Goal: Information Seeking & Learning: Check status

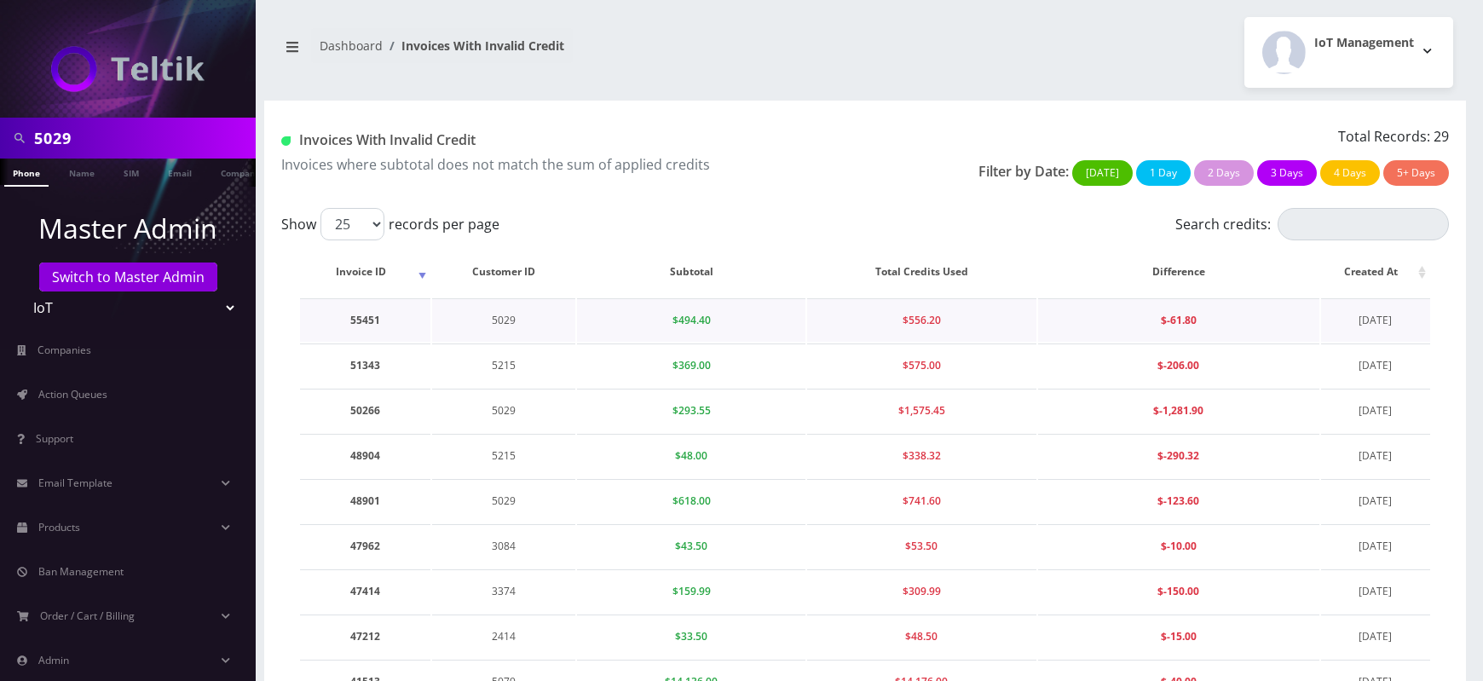
drag, startPoint x: 0, startPoint y: 0, endPoint x: 1200, endPoint y: 318, distance: 1241.2
click at [500, 320] on td "5029" at bounding box center [503, 319] width 143 height 43
copy td "5029"
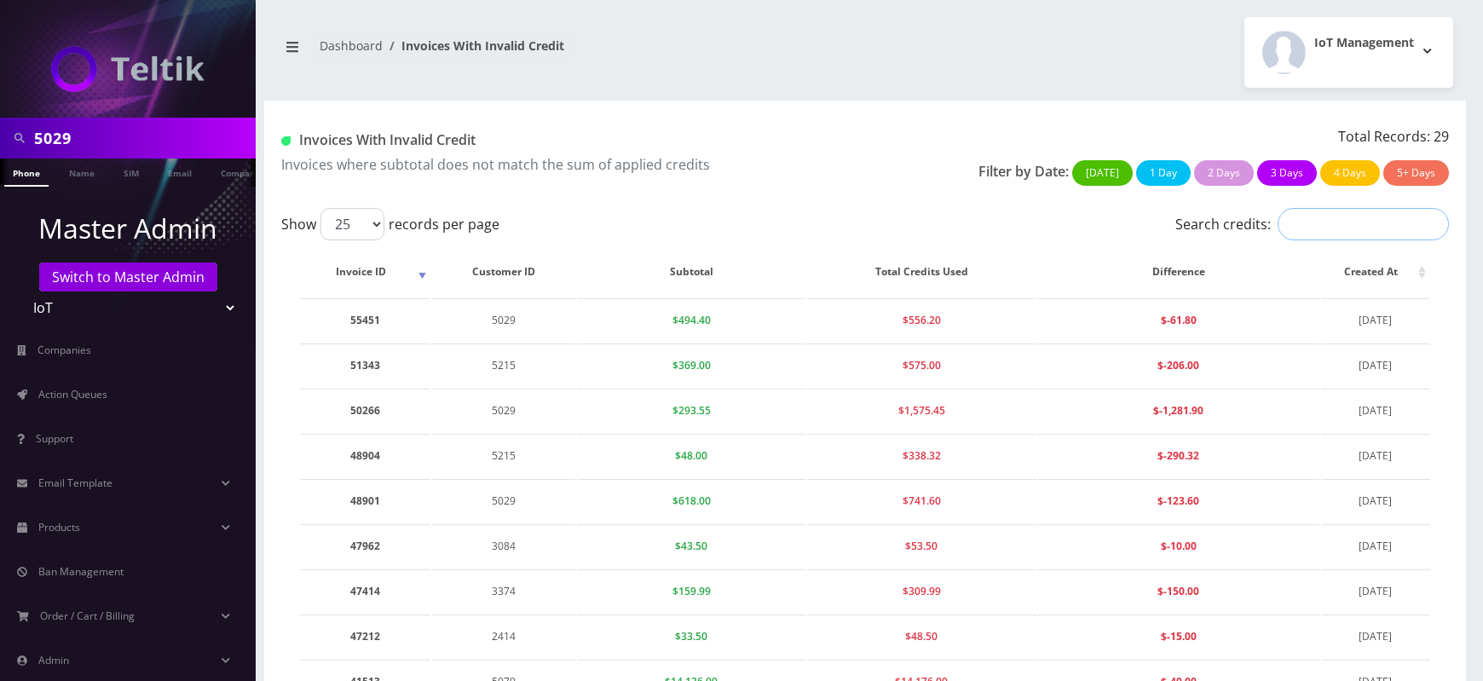
click at [1314, 221] on input "Search credits:" at bounding box center [1362, 224] width 171 height 32
paste input "5029"
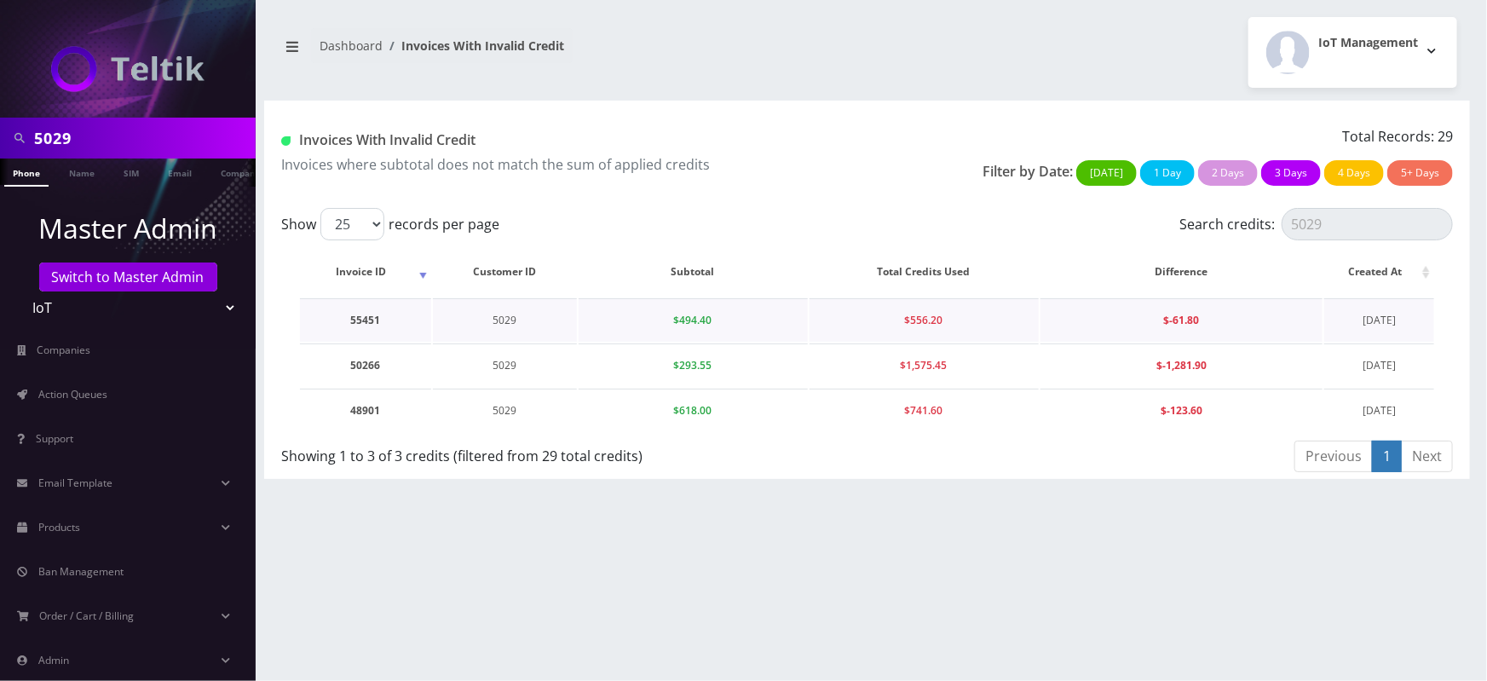
click at [370, 320] on td "55451" at bounding box center [365, 319] width 131 height 43
copy td "55451"
drag, startPoint x: 677, startPoint y: 319, endPoint x: 723, endPoint y: 326, distance: 45.7
click at [723, 326] on td "$494.40" at bounding box center [693, 319] width 229 height 43
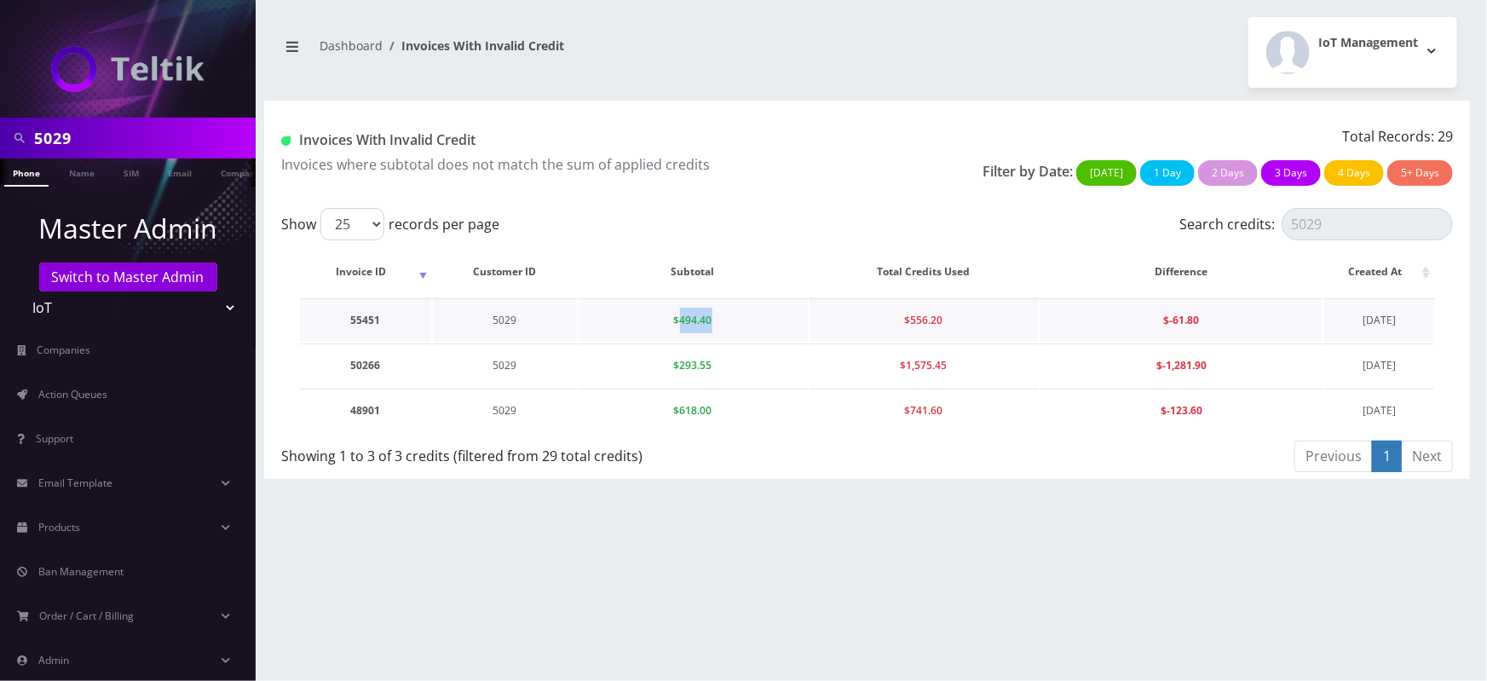
copy span "494.40"
click at [369, 366] on td "50266" at bounding box center [365, 364] width 131 height 43
copy td "50266"
click at [362, 432] on td "48901" at bounding box center [365, 410] width 131 height 43
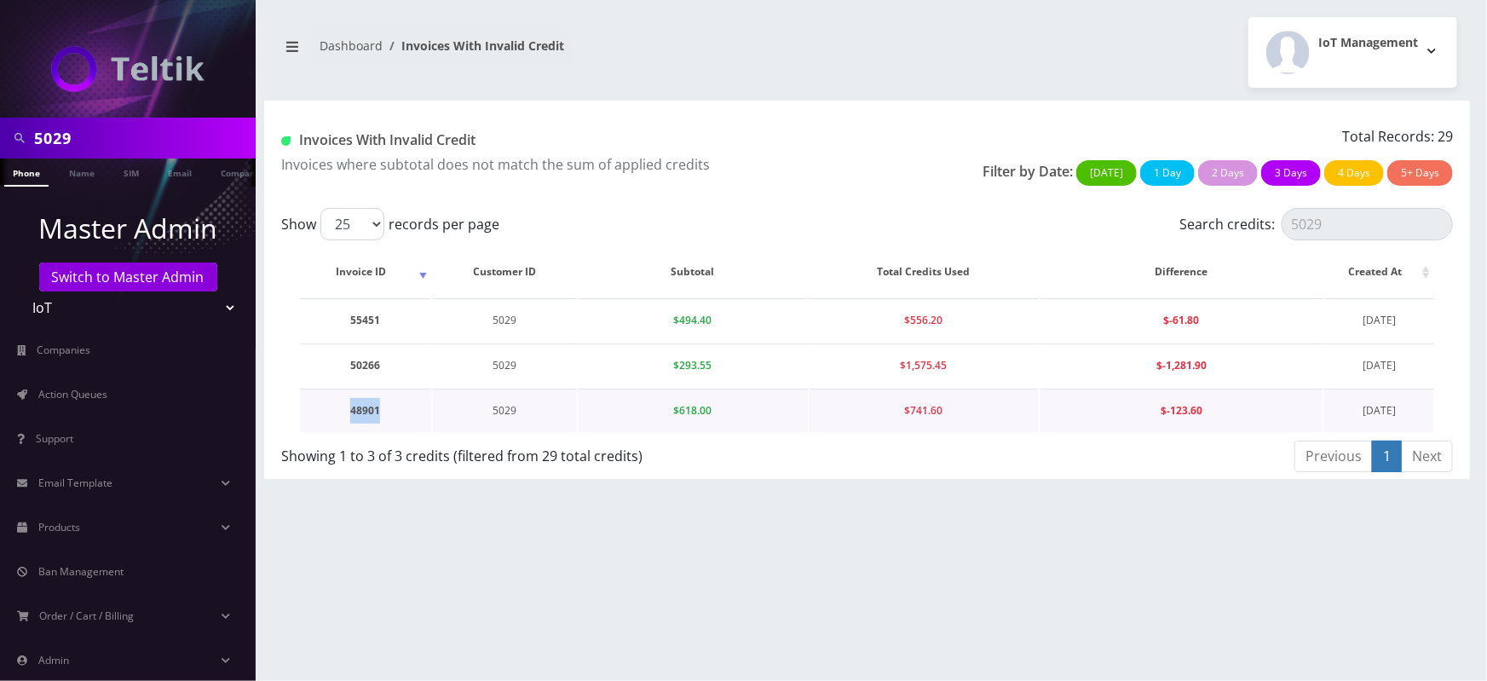
click at [362, 432] on td "48901" at bounding box center [365, 410] width 131 height 43
copy td "48901"
drag, startPoint x: 683, startPoint y: 436, endPoint x: 709, endPoint y: 437, distance: 26.4
click at [709, 418] on span "$618.00" at bounding box center [693, 410] width 38 height 14
drag, startPoint x: 709, startPoint y: 437, endPoint x: 681, endPoint y: 437, distance: 28.1
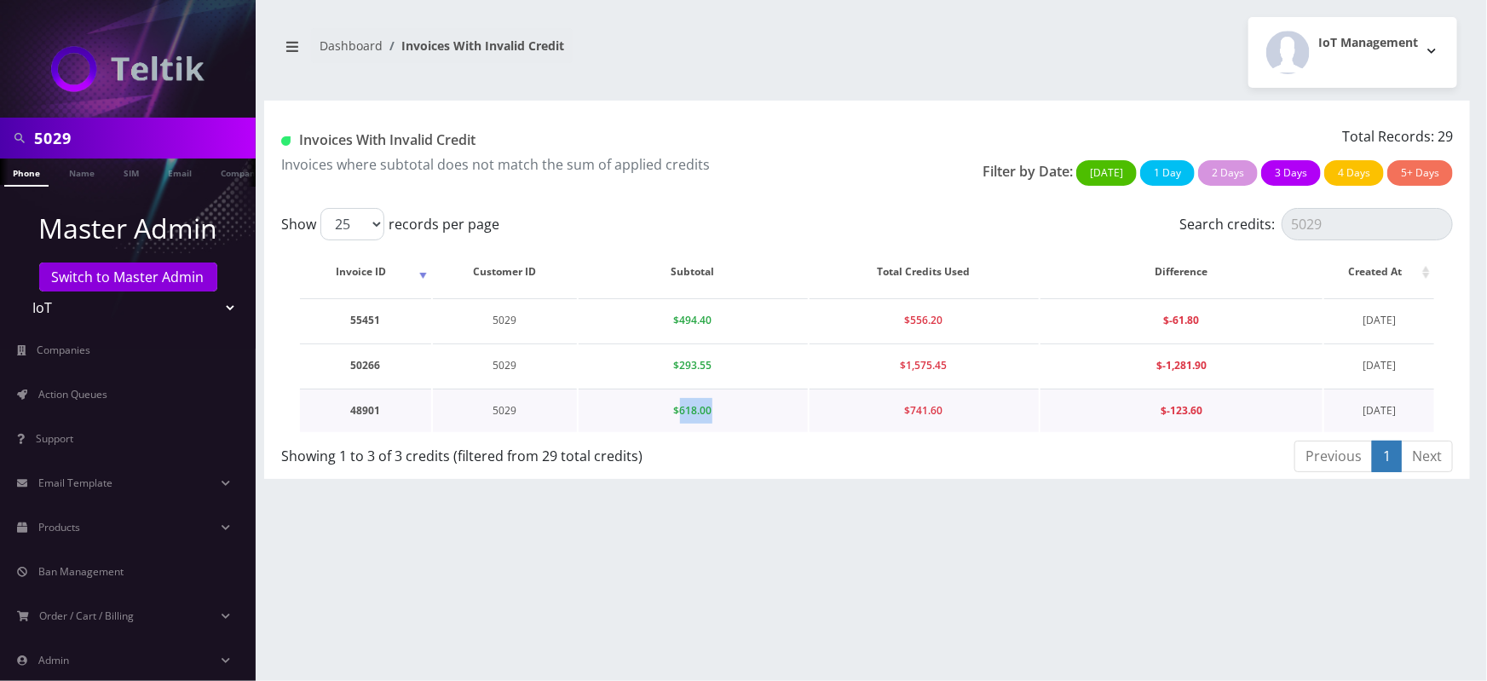
click at [681, 418] on span "$618.00" at bounding box center [693, 410] width 38 height 14
copy span "618.00"
drag, startPoint x: 911, startPoint y: 434, endPoint x: 942, endPoint y: 435, distance: 31.6
click at [942, 418] on span "$741.60" at bounding box center [924, 410] width 38 height 14
copy span "741.60"
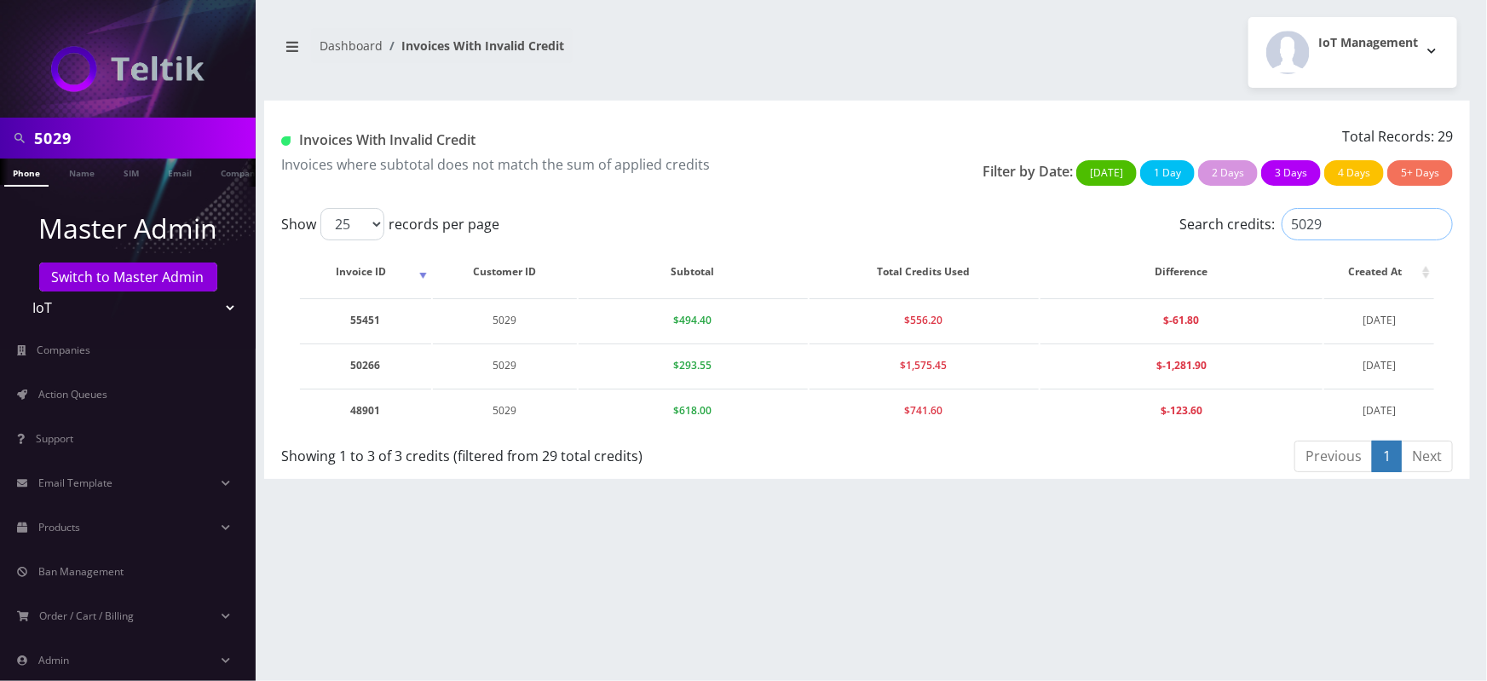
click at [1298, 222] on input "5029" at bounding box center [1367, 224] width 171 height 32
click at [1346, 224] on input "5029" at bounding box center [1367, 224] width 171 height 32
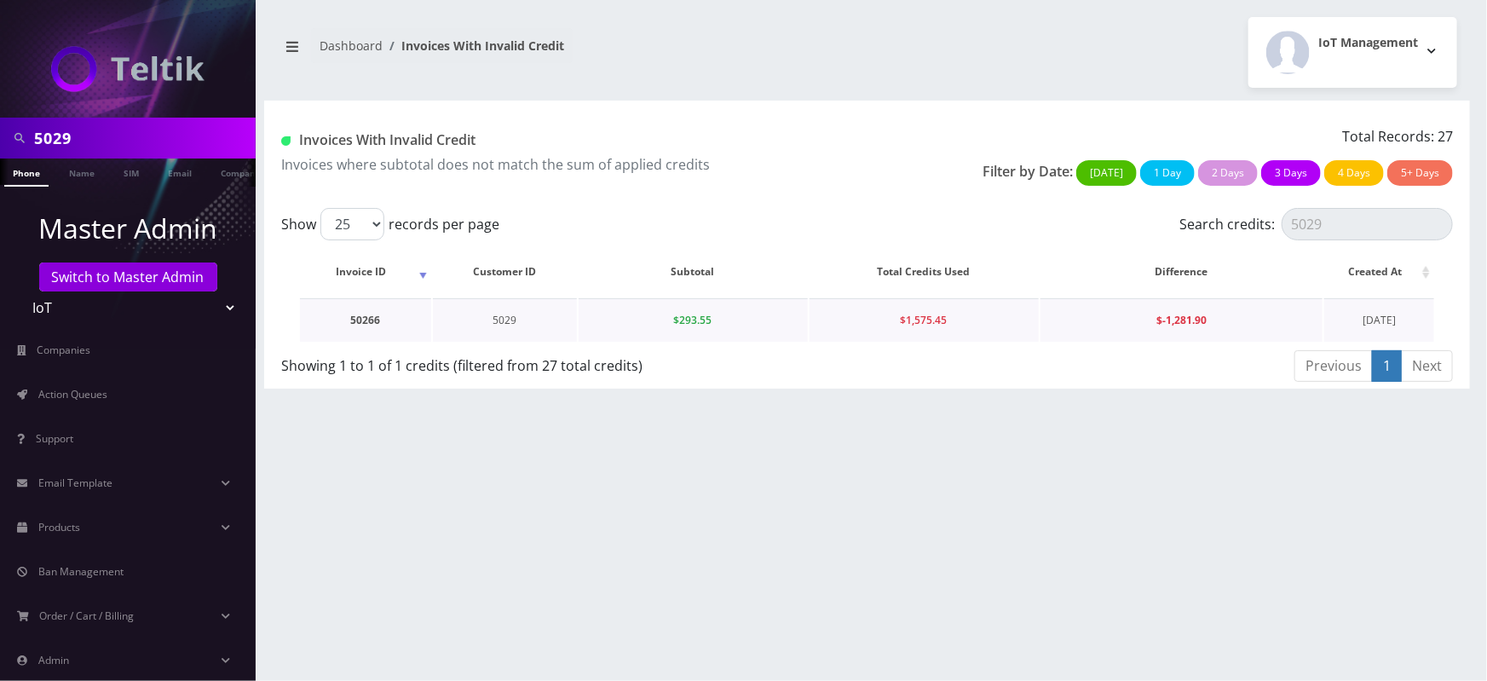
click at [507, 317] on td "5029" at bounding box center [505, 319] width 144 height 43
copy td "5029"
click at [355, 314] on td "50266" at bounding box center [365, 319] width 131 height 43
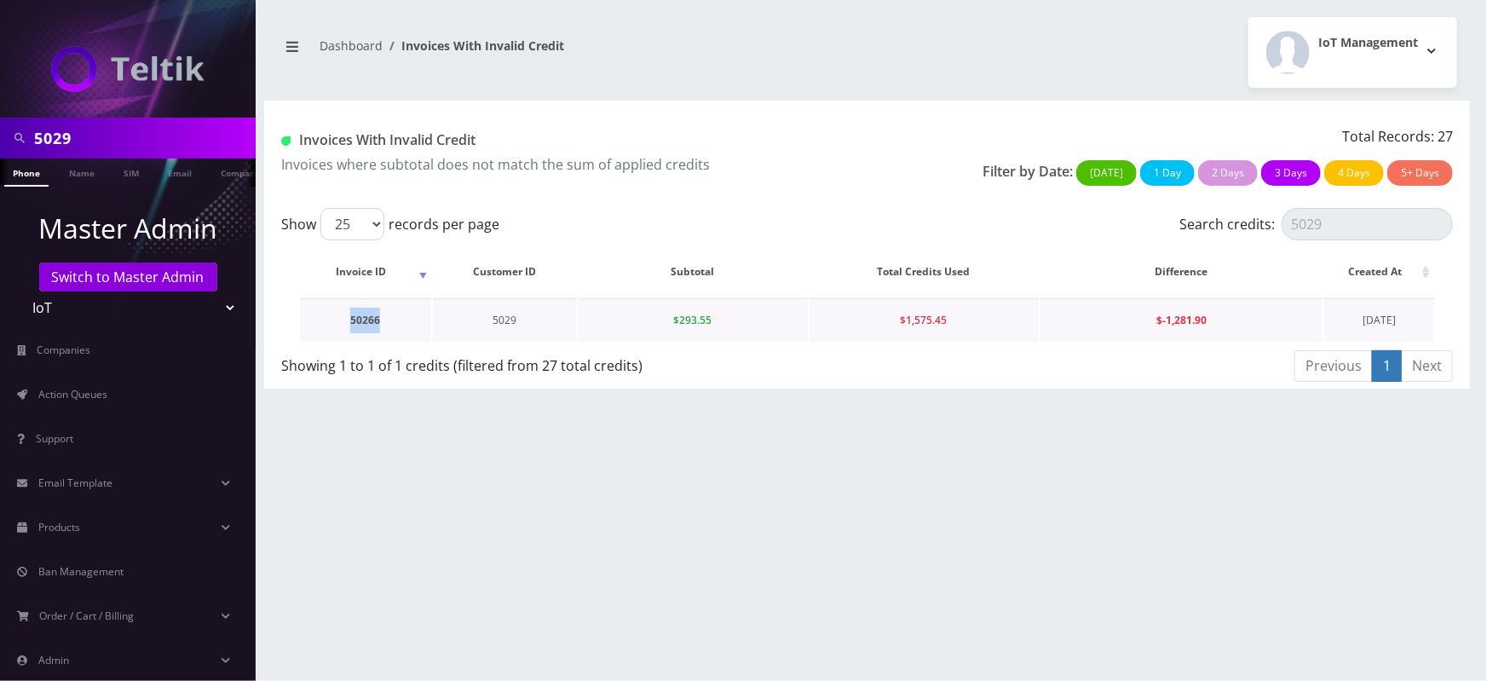
copy td "50266"
drag, startPoint x: 678, startPoint y: 320, endPoint x: 727, endPoint y: 318, distance: 48.6
click at [727, 318] on td "$293.55" at bounding box center [693, 319] width 229 height 43
copy span "293.55"
click at [1383, 220] on input "5029" at bounding box center [1367, 224] width 171 height 32
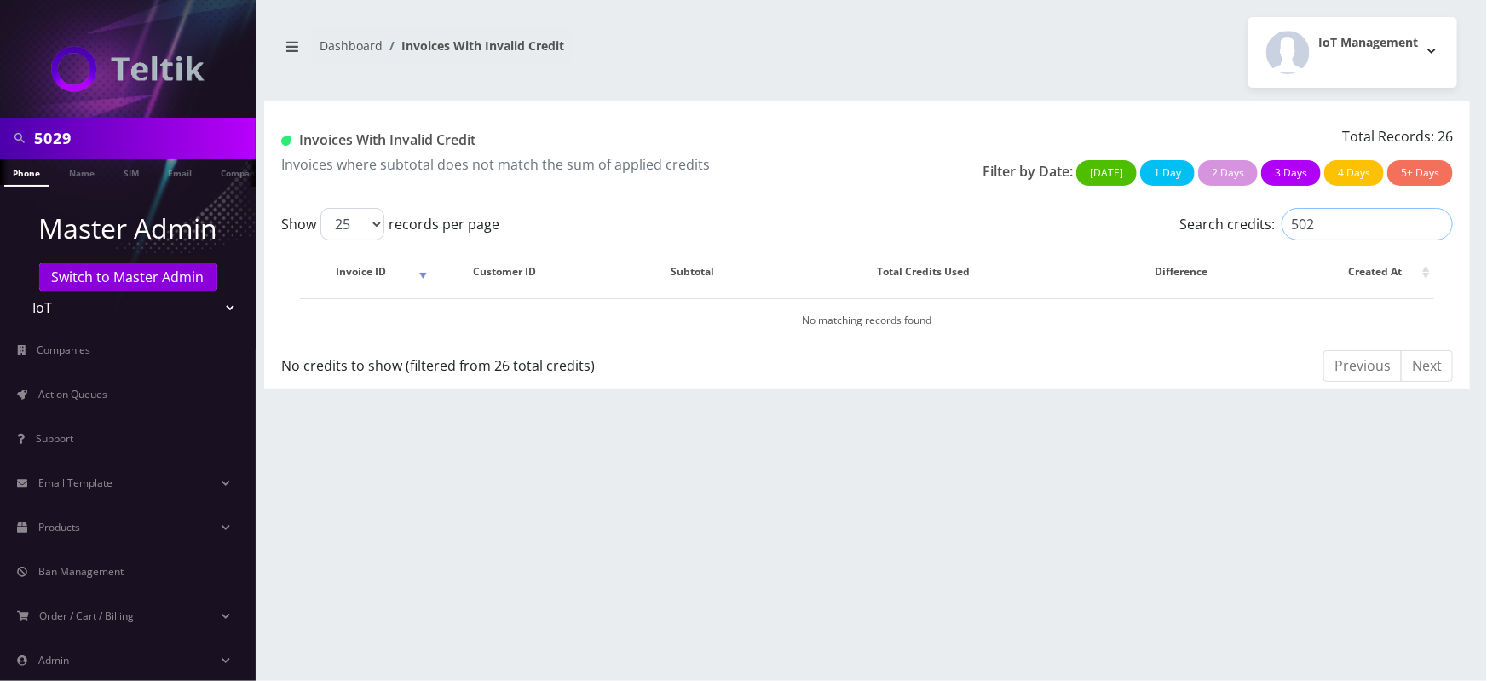
type input "5029"
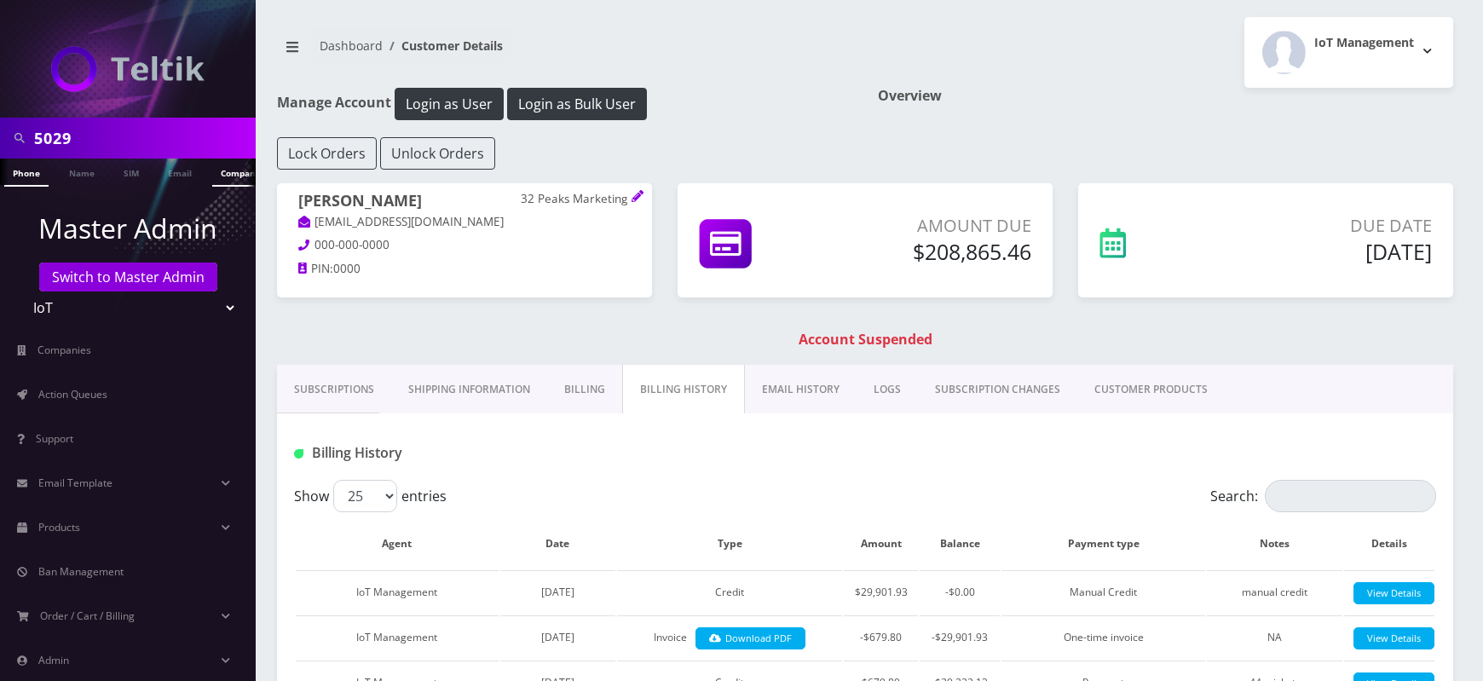
scroll to position [0, 9]
click at [173, 274] on link "Switch to Master Admin" at bounding box center [128, 276] width 178 height 29
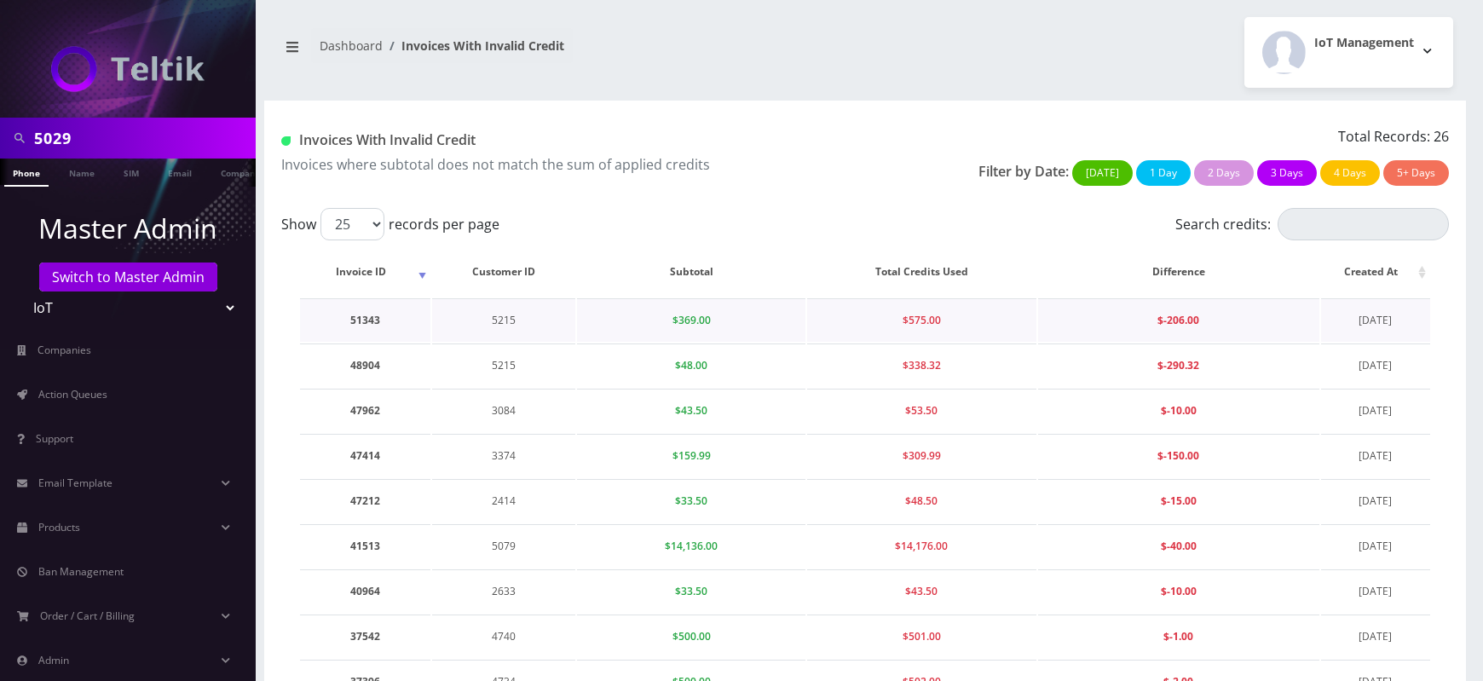
click at [493, 320] on td "5215" at bounding box center [503, 319] width 143 height 43
copy td "5215"
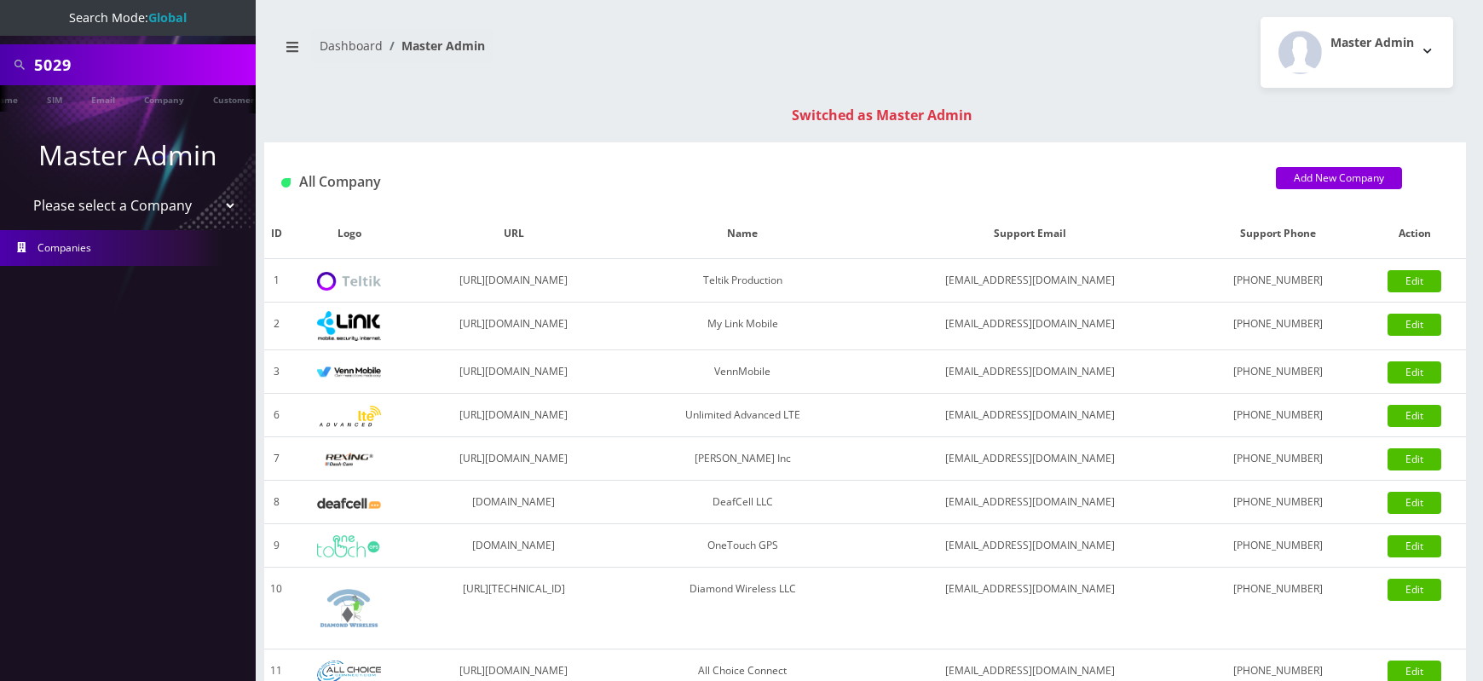
scroll to position [0, 93]
click at [223, 99] on link "Customer" at bounding box center [222, 99] width 59 height 28
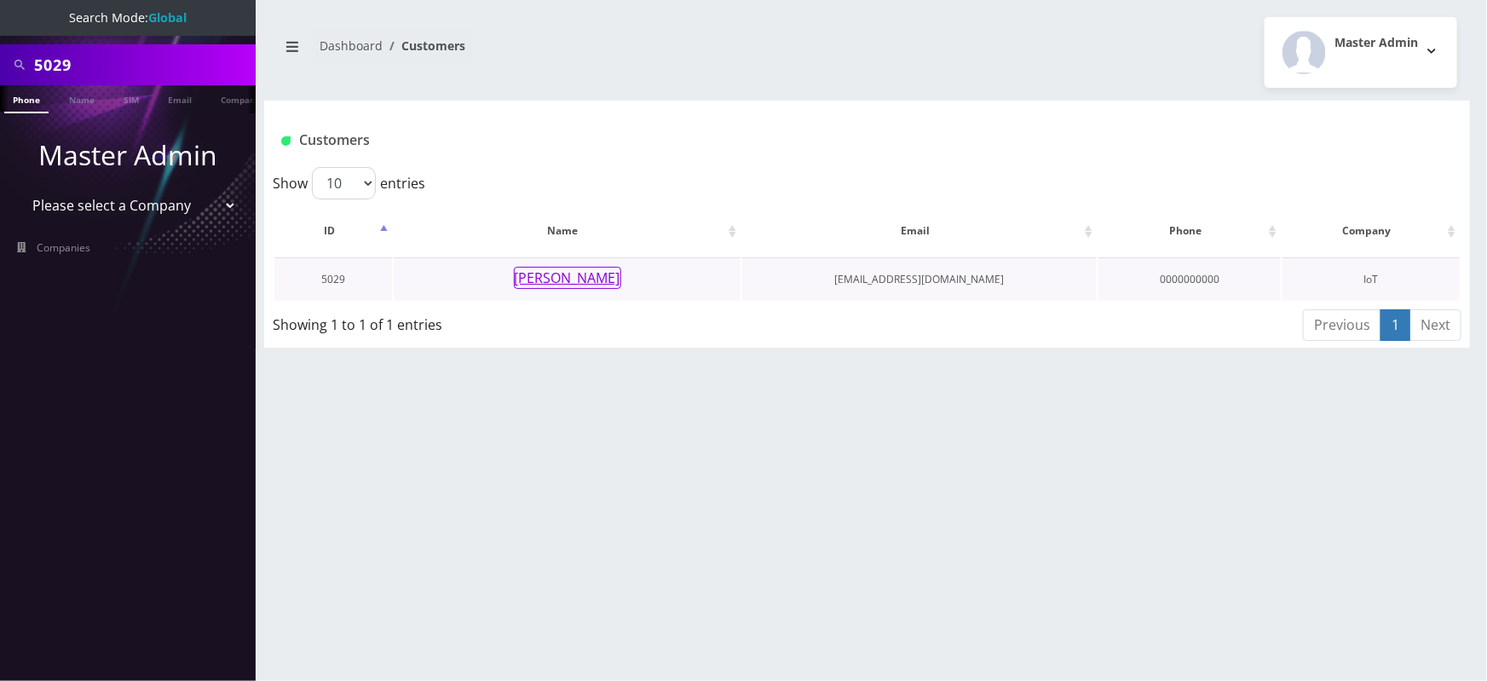
click at [549, 272] on button "[PERSON_NAME]" at bounding box center [567, 278] width 107 height 22
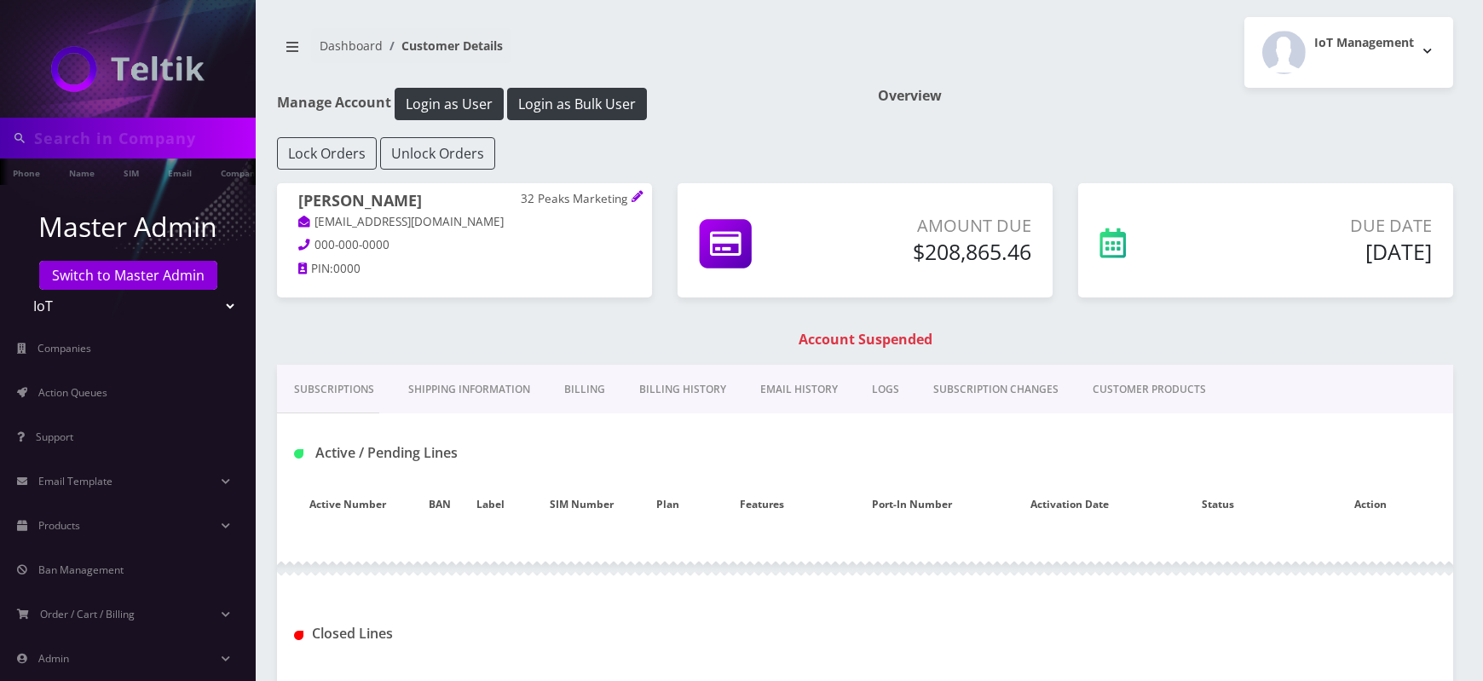
scroll to position [244, 0]
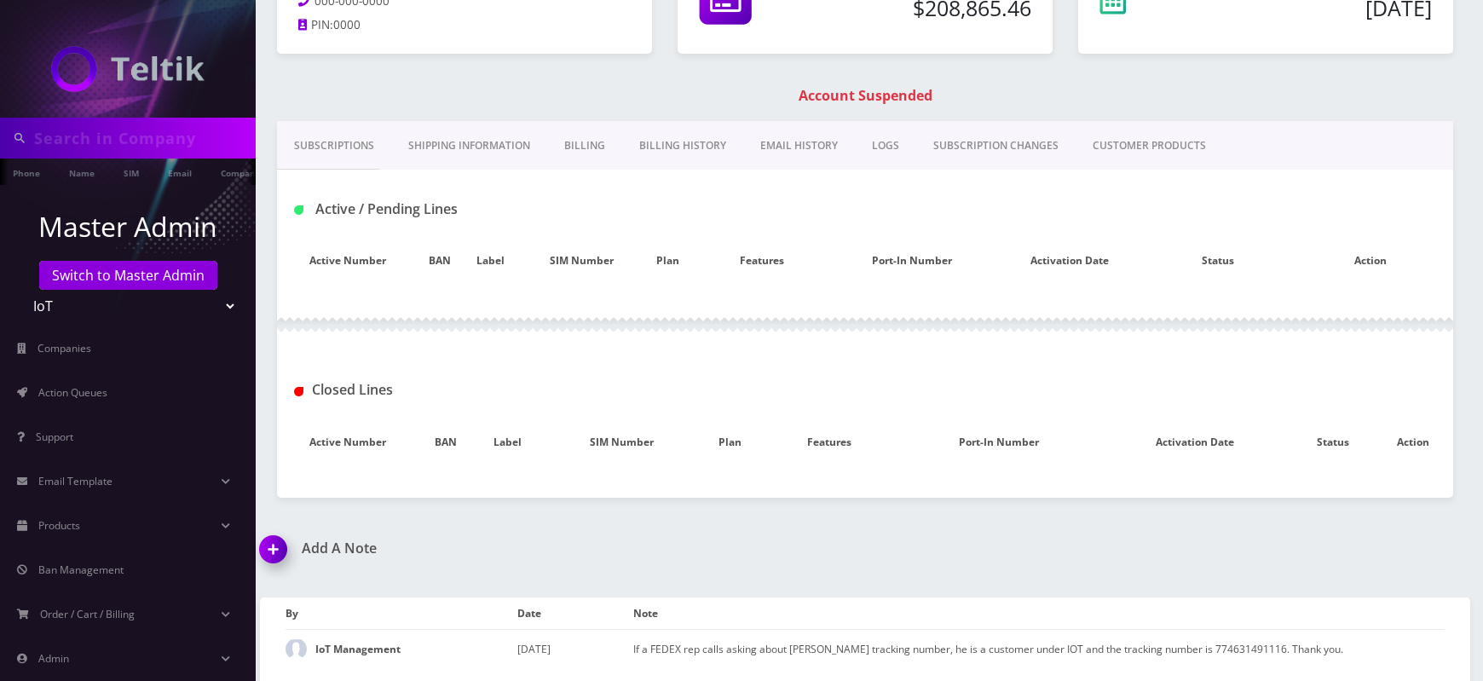
click at [656, 135] on link "Billing History" at bounding box center [682, 145] width 121 height 49
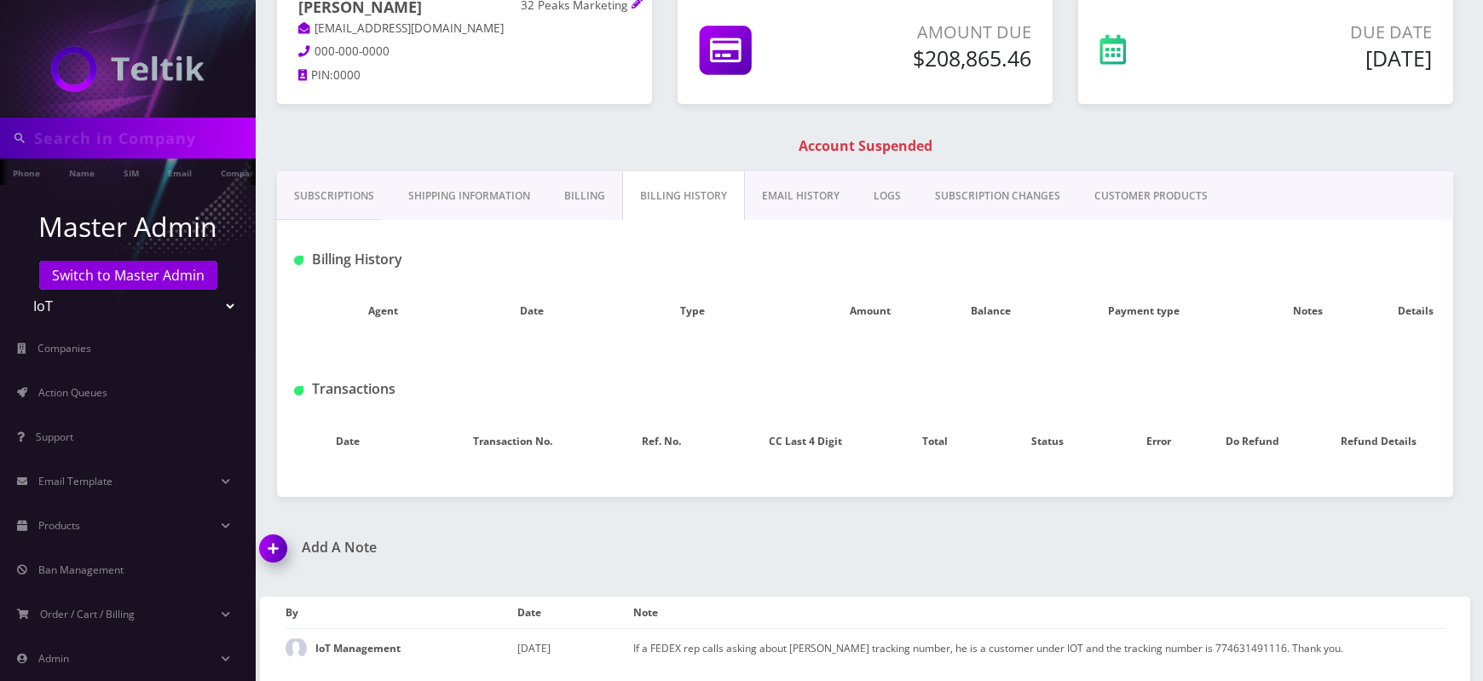
scroll to position [193, 0]
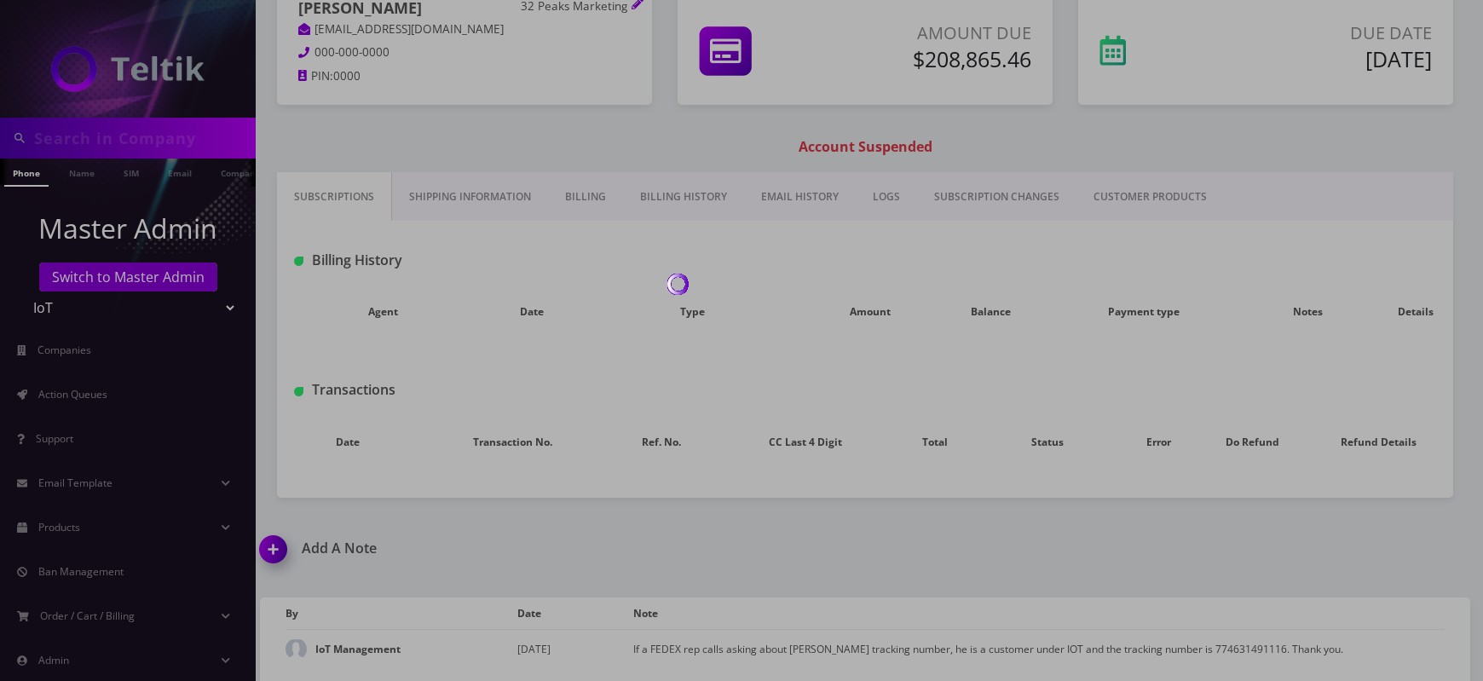
type input "5029"
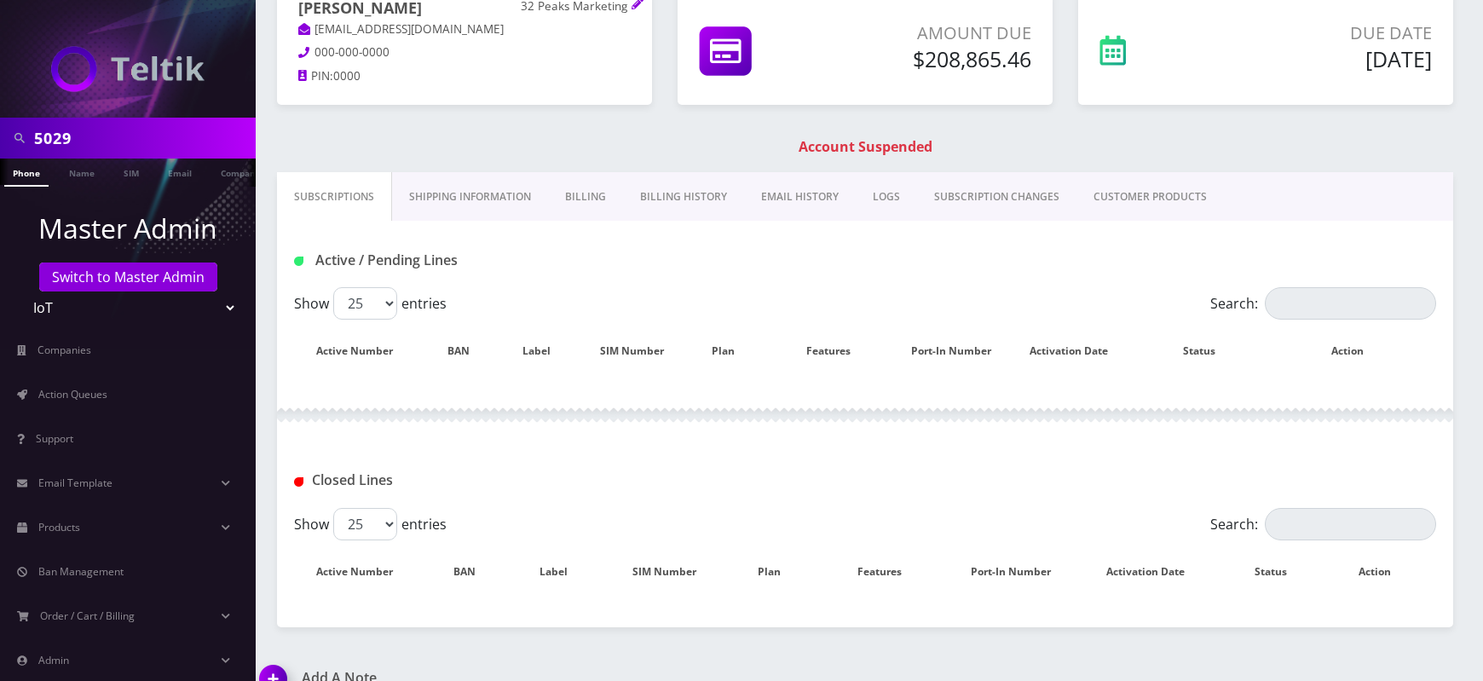
click at [682, 188] on link "Billing History" at bounding box center [683, 196] width 121 height 49
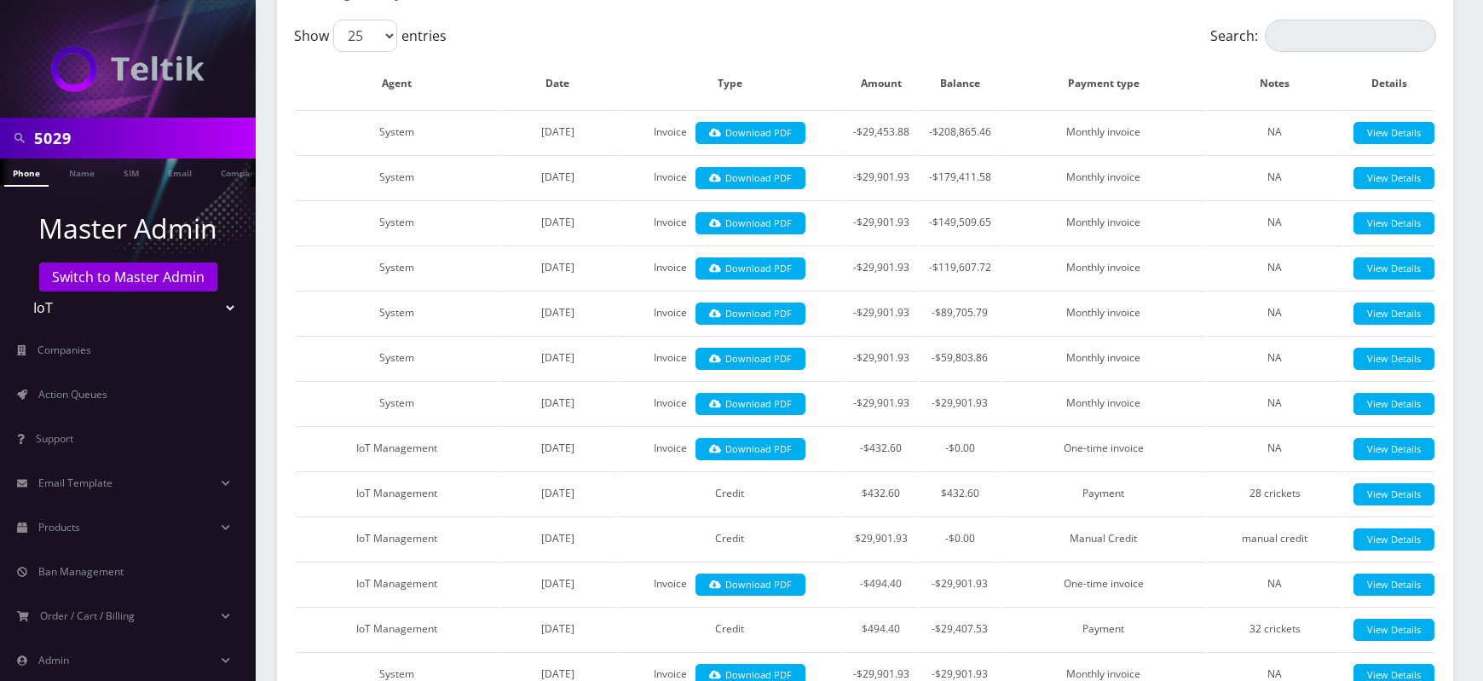
scroll to position [472, 0]
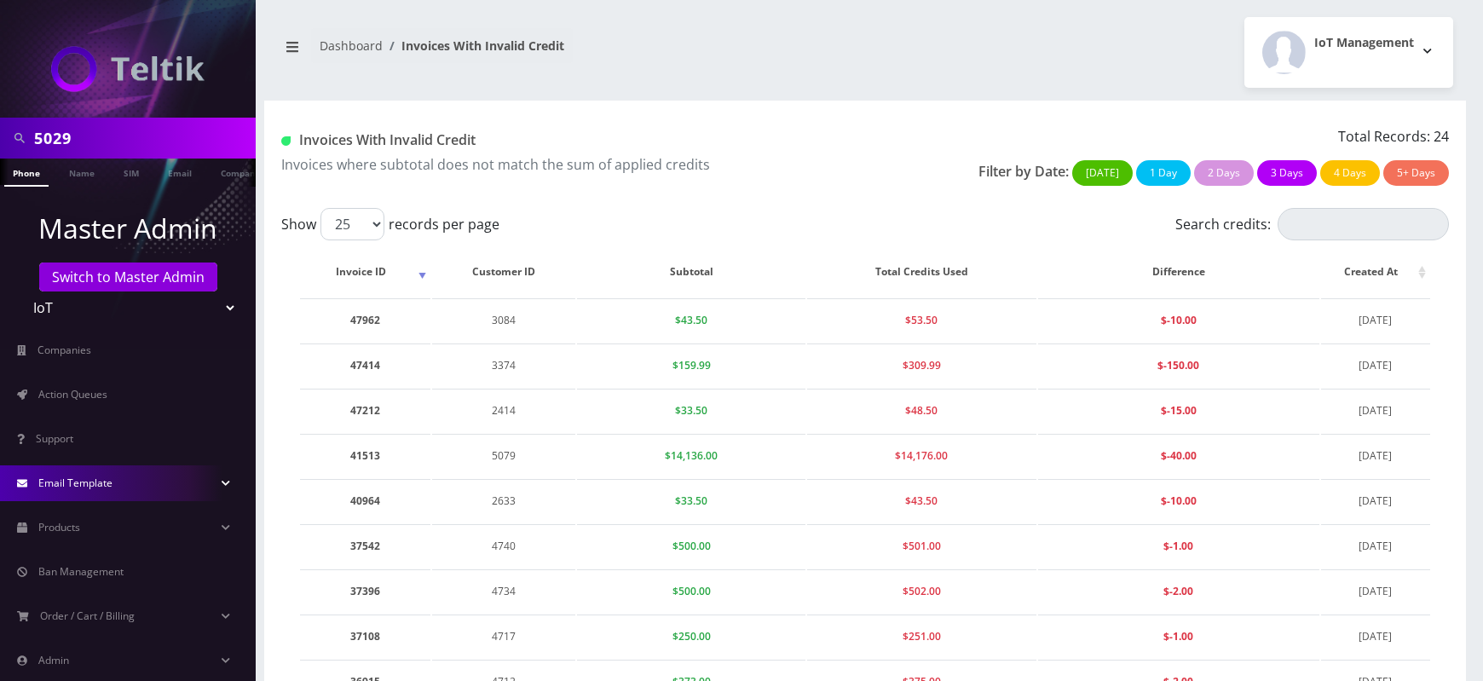
scroll to position [76, 0]
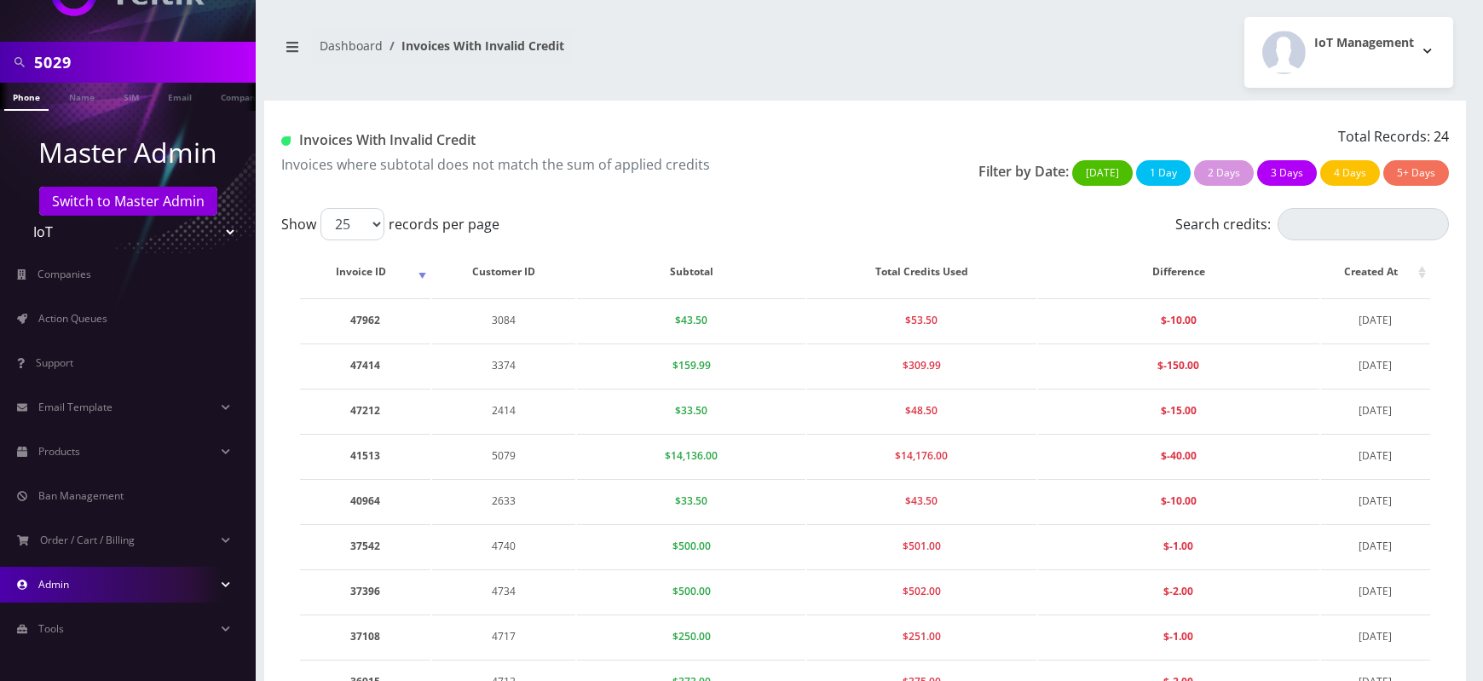
click at [79, 591] on link "Admin" at bounding box center [128, 585] width 256 height 36
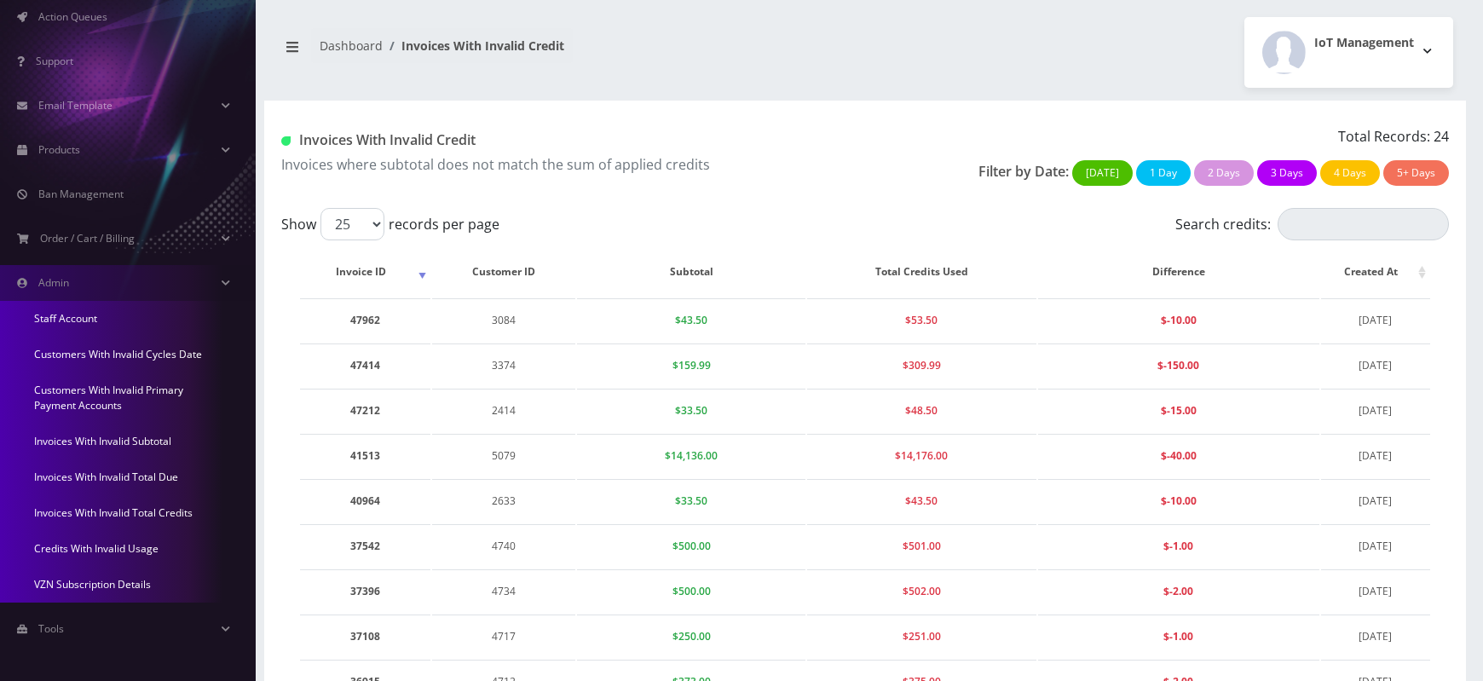
click at [101, 547] on link "Credits With Invalid Usage" at bounding box center [128, 549] width 256 height 36
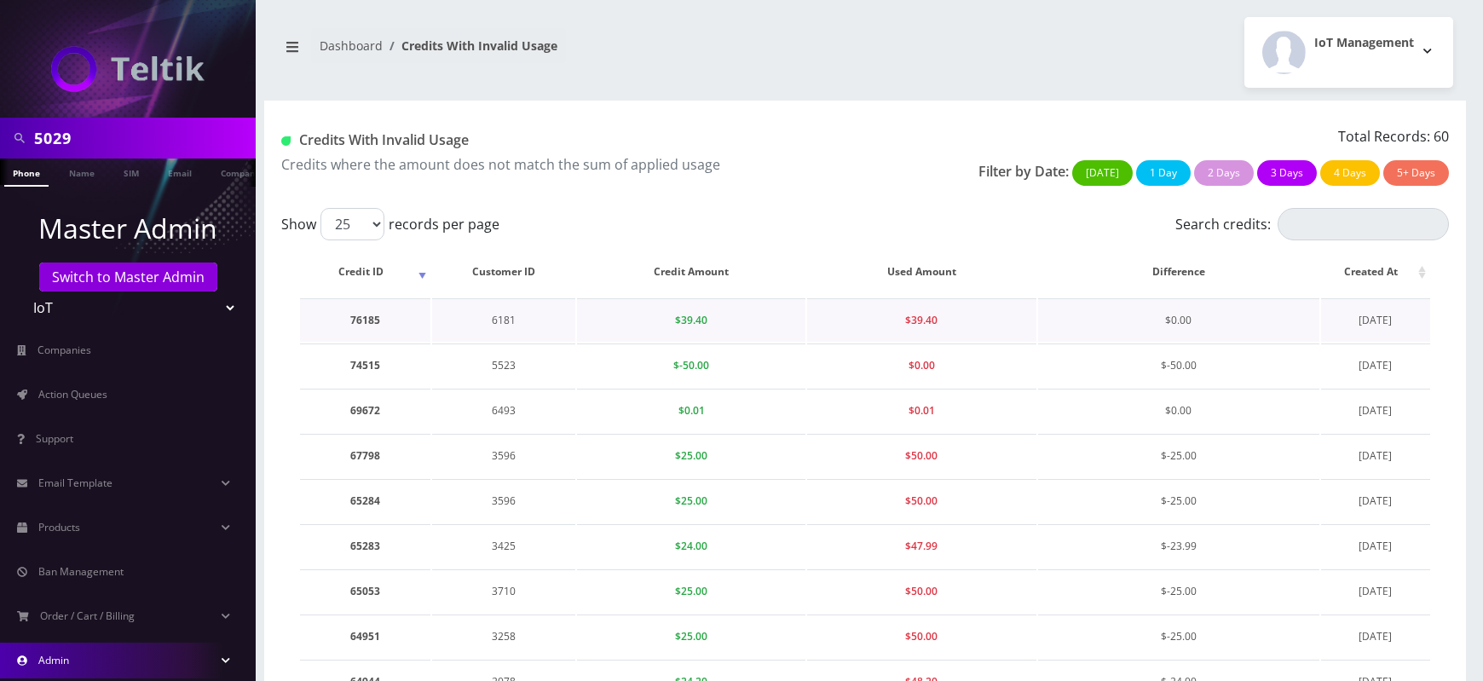
click at [497, 320] on td "6181" at bounding box center [503, 319] width 143 height 43
click at [351, 326] on td "76185" at bounding box center [365, 319] width 130 height 43
copy td "76185"
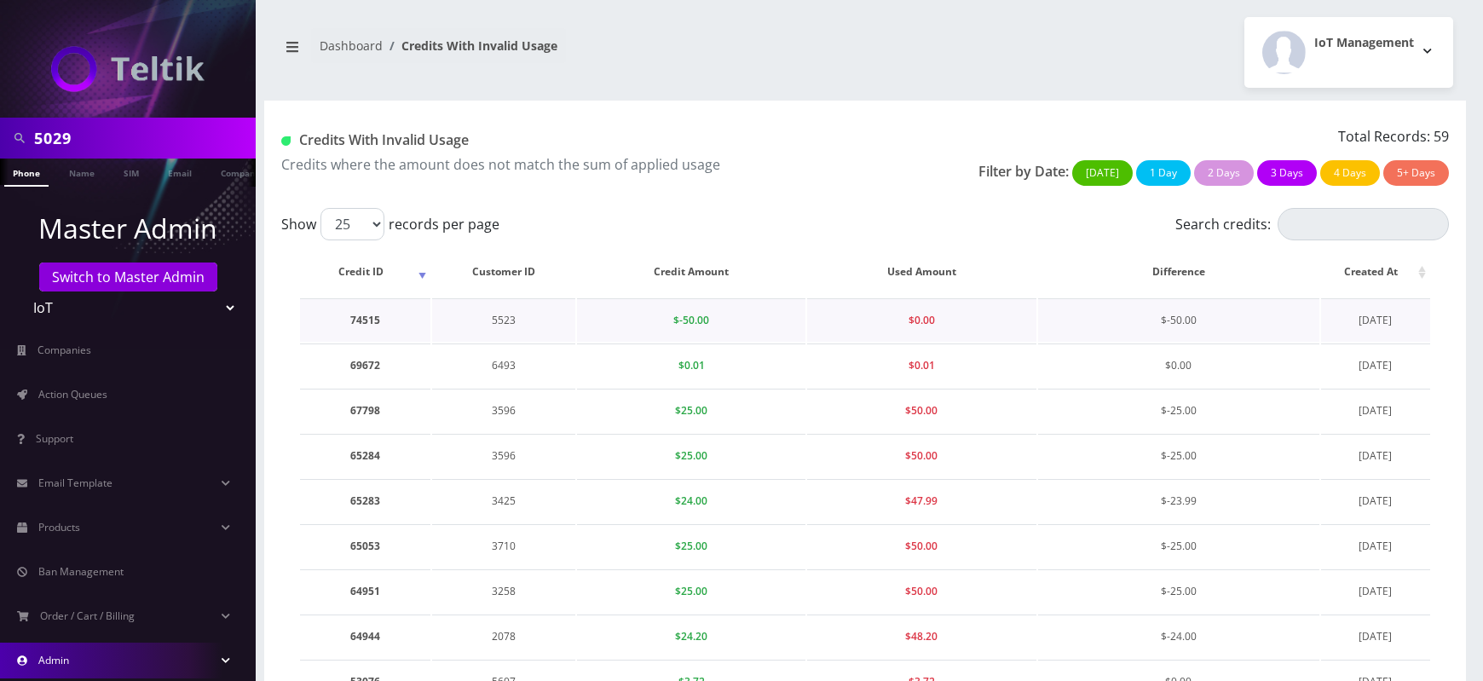
click at [366, 324] on td "74515" at bounding box center [365, 319] width 130 height 43
copy td "74515"
click at [363, 326] on td "69672" at bounding box center [365, 319] width 130 height 43
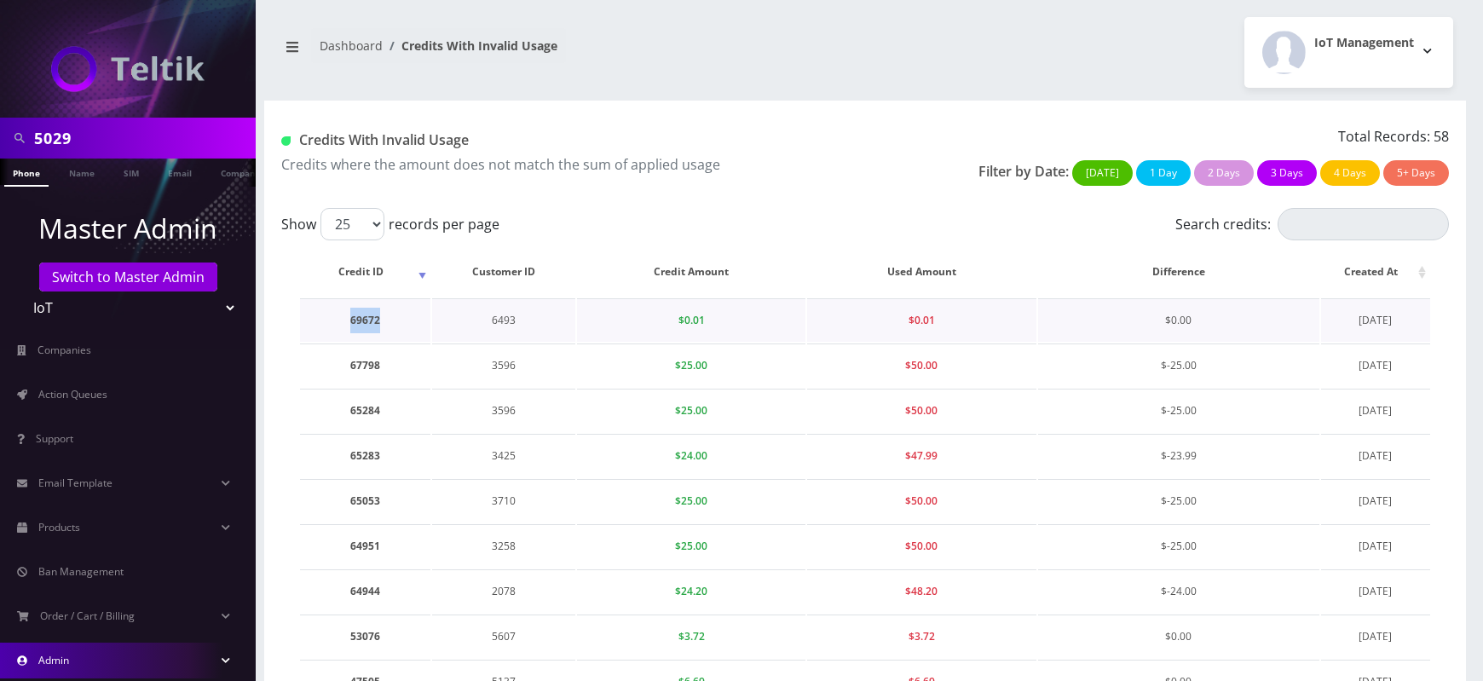
copy td "69672"
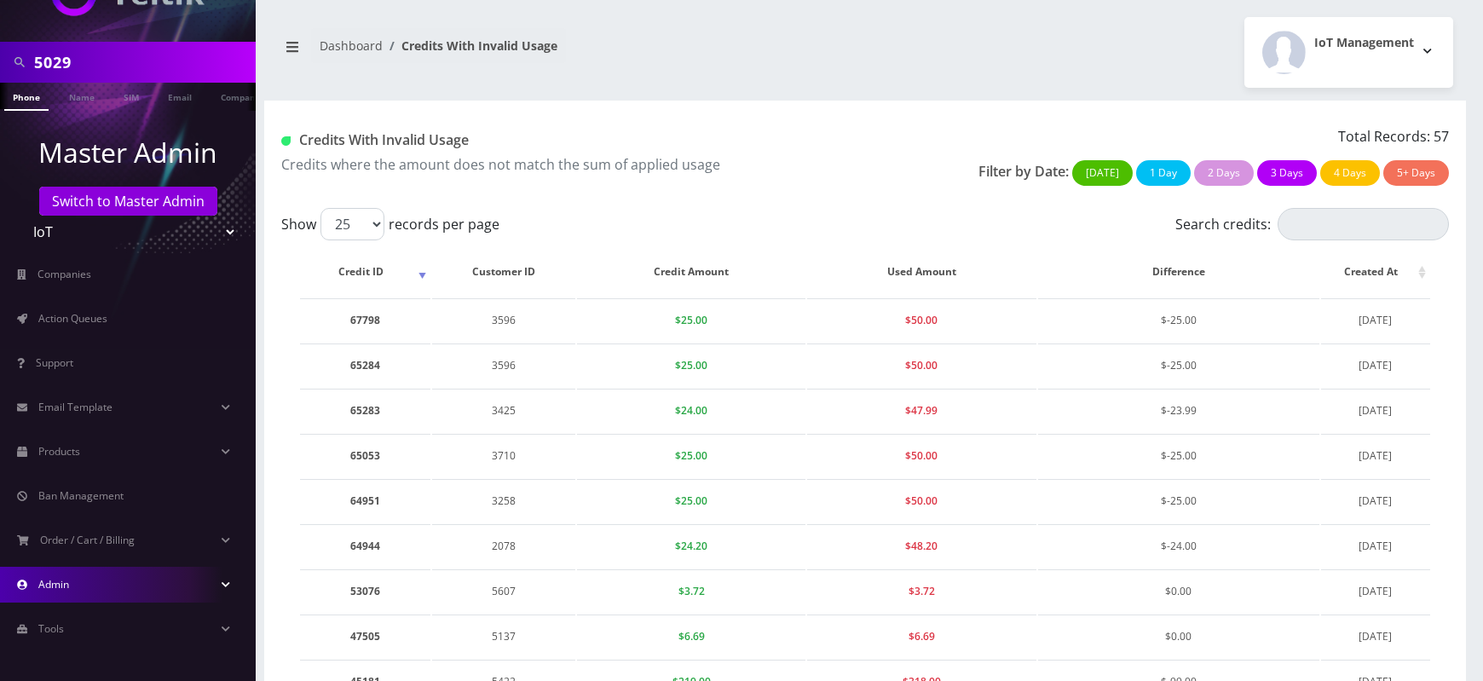
click at [85, 589] on link "Admin" at bounding box center [128, 585] width 256 height 36
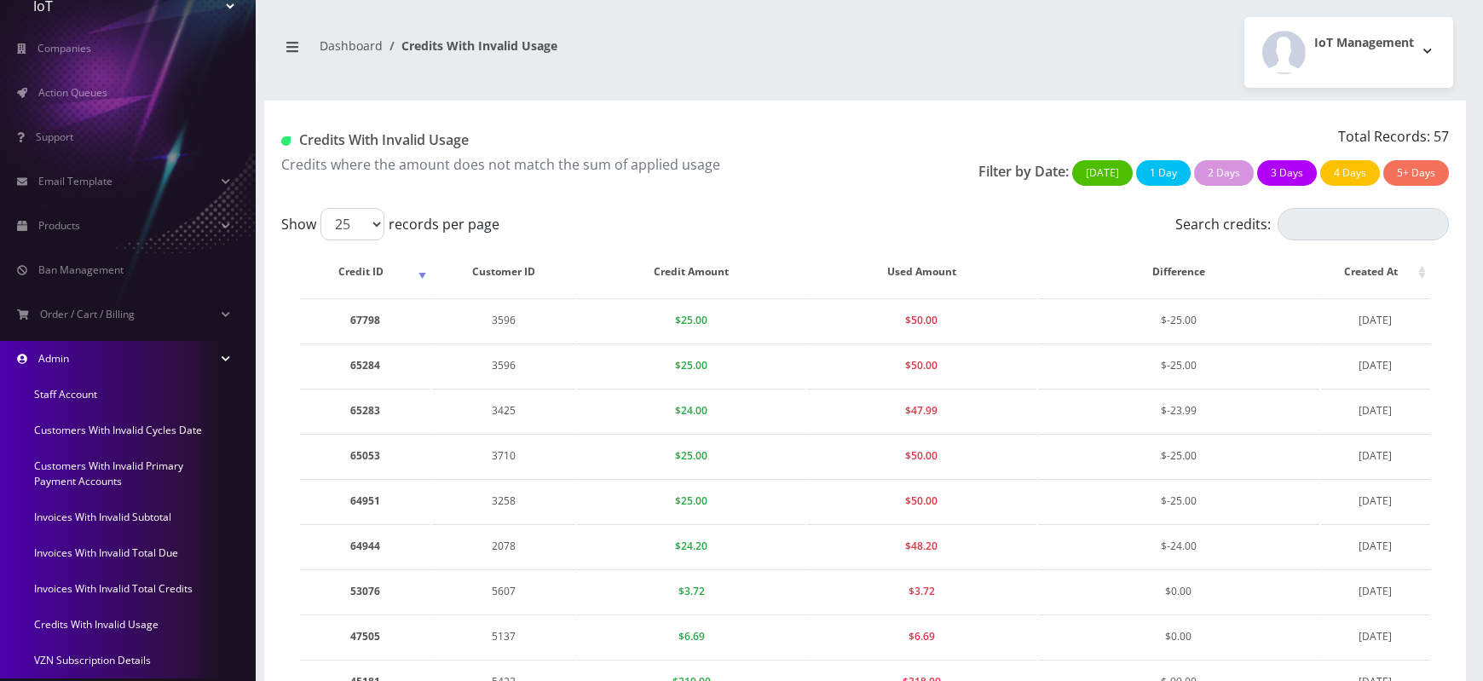
scroll to position [311, 0]
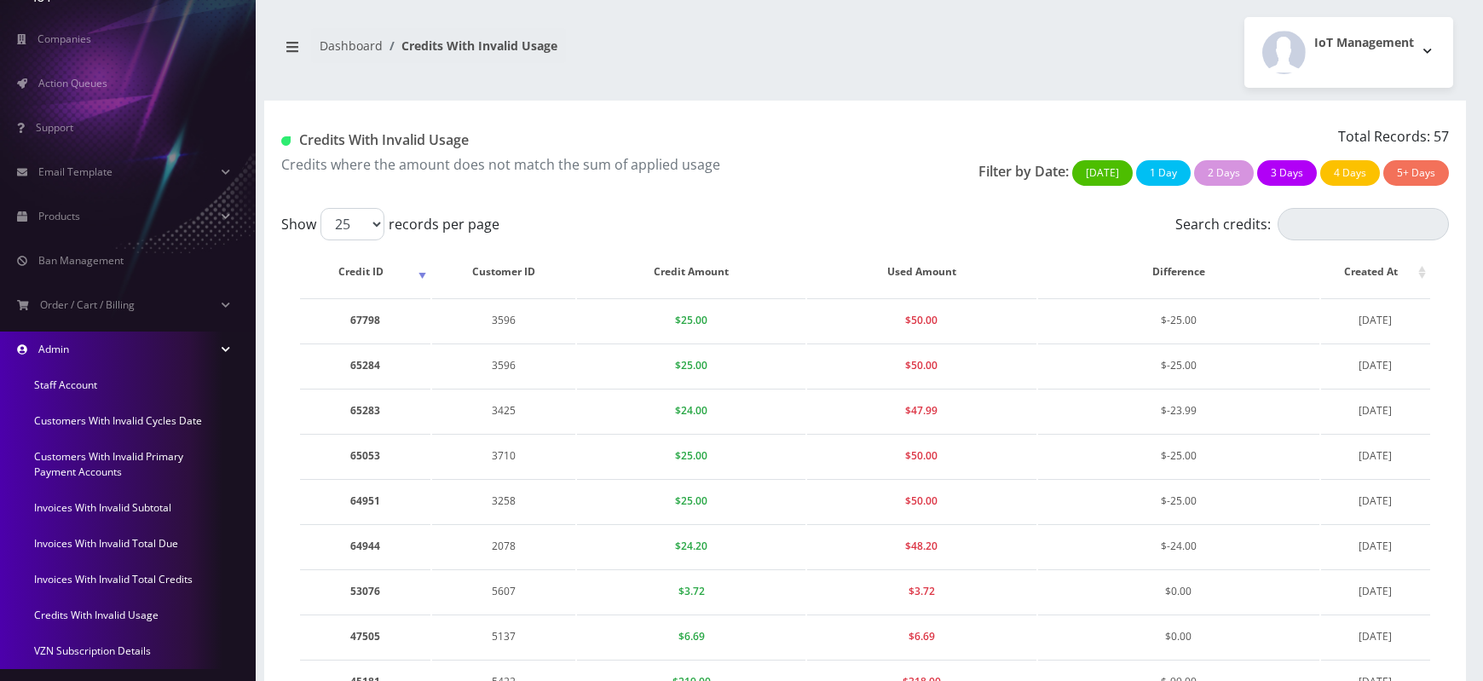
click at [95, 571] on link "Invoices With Invalid Total Credits" at bounding box center [128, 580] width 256 height 36
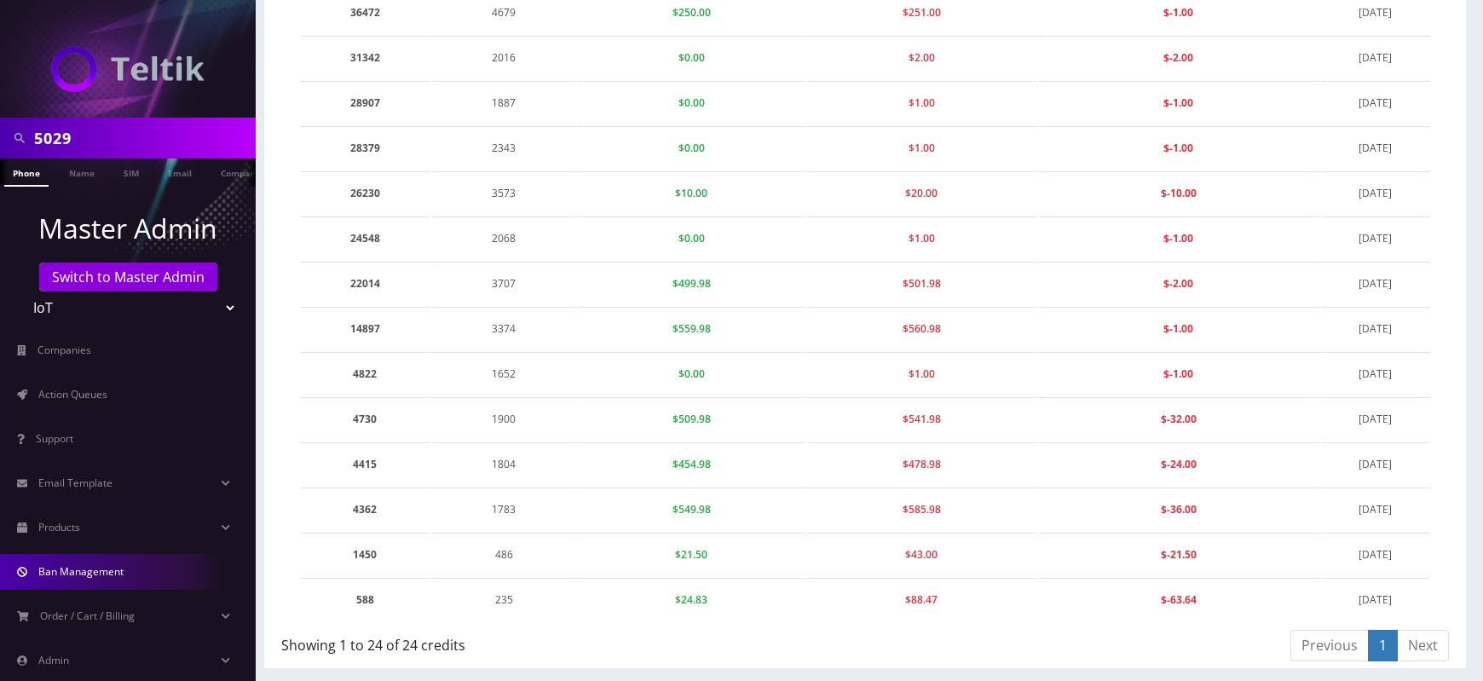
scroll to position [76, 0]
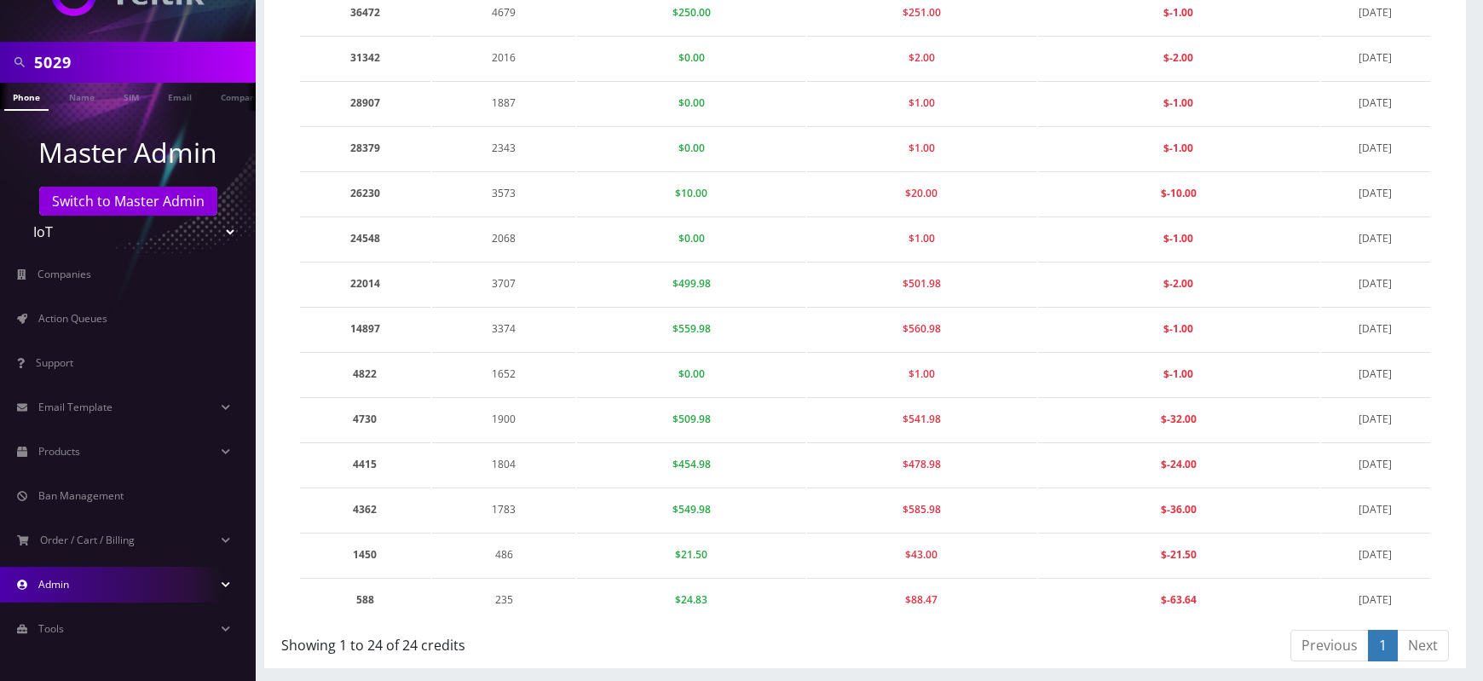
click at [156, 584] on link "Admin" at bounding box center [128, 585] width 256 height 36
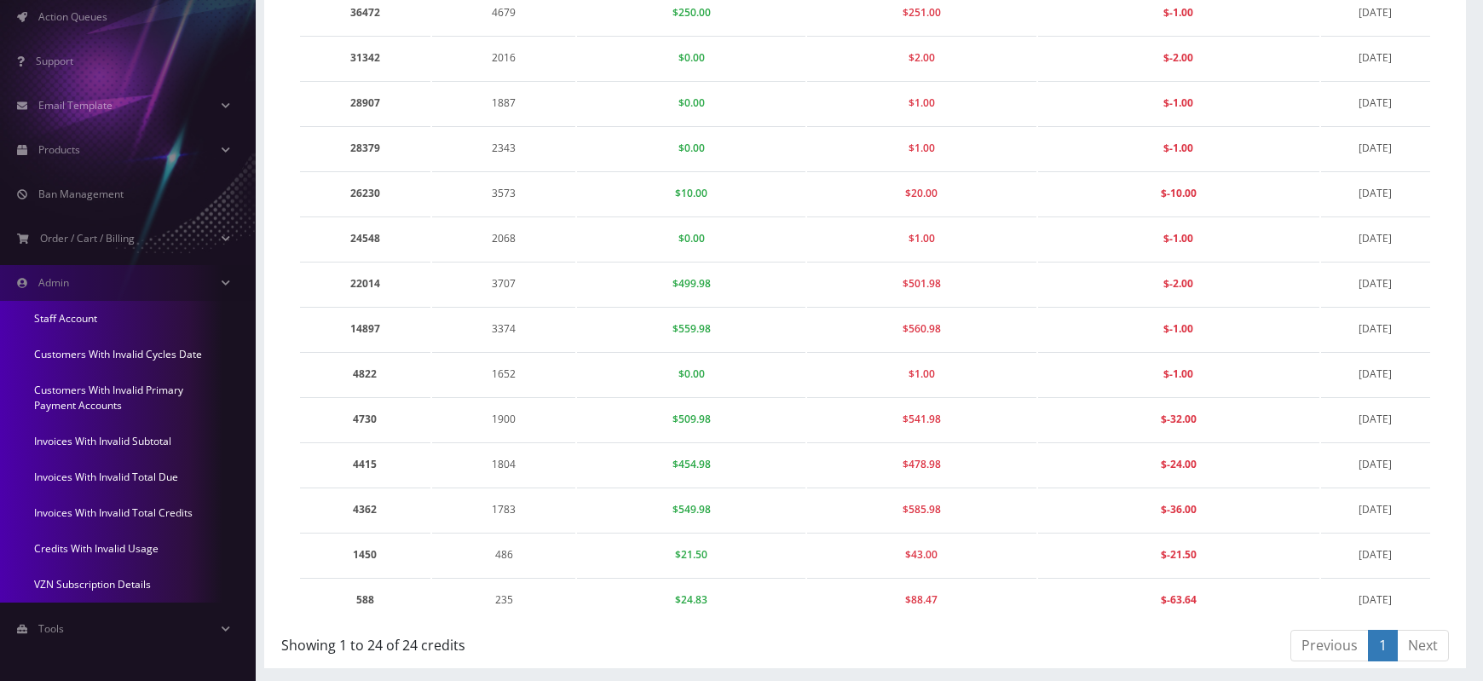
click at [144, 545] on link "Credits With Invalid Usage" at bounding box center [128, 549] width 256 height 36
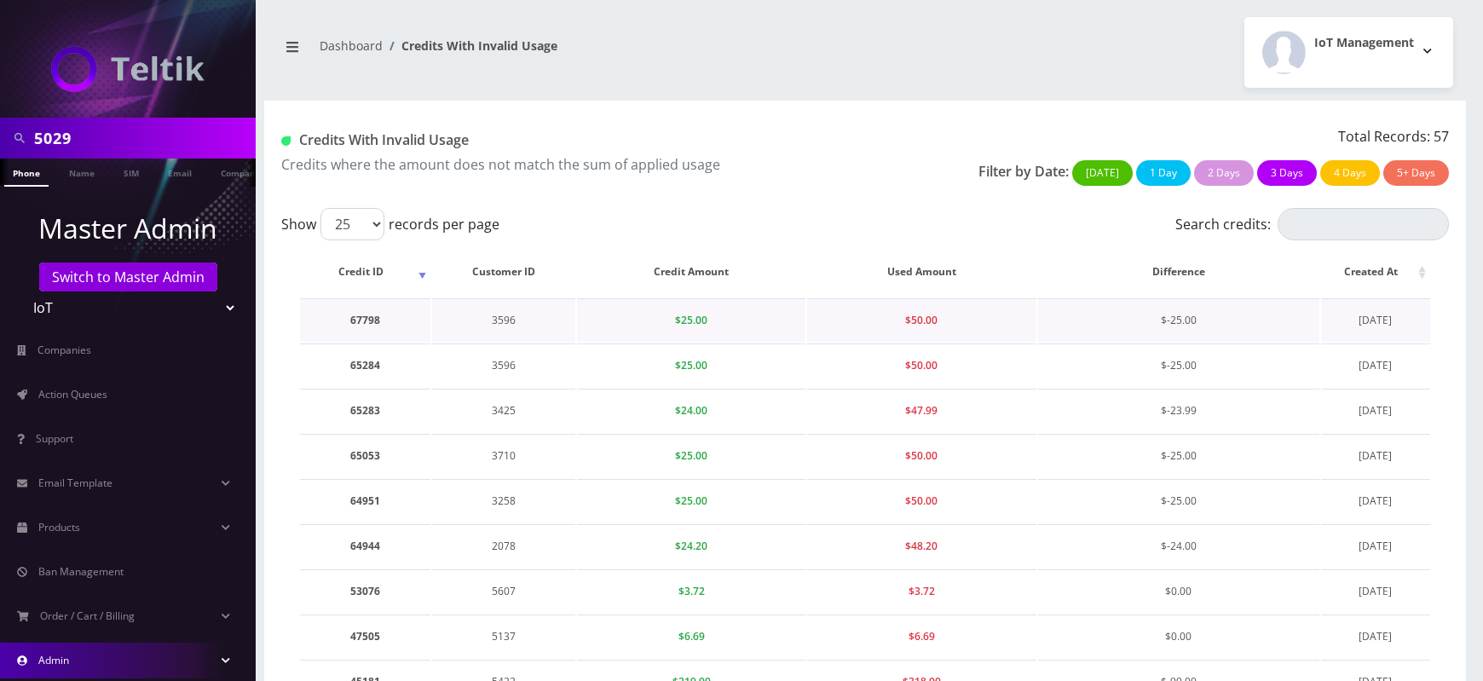
click at [360, 321] on td "67798" at bounding box center [365, 319] width 130 height 43
copy td "67798"
click at [503, 323] on td "3596" at bounding box center [503, 319] width 143 height 43
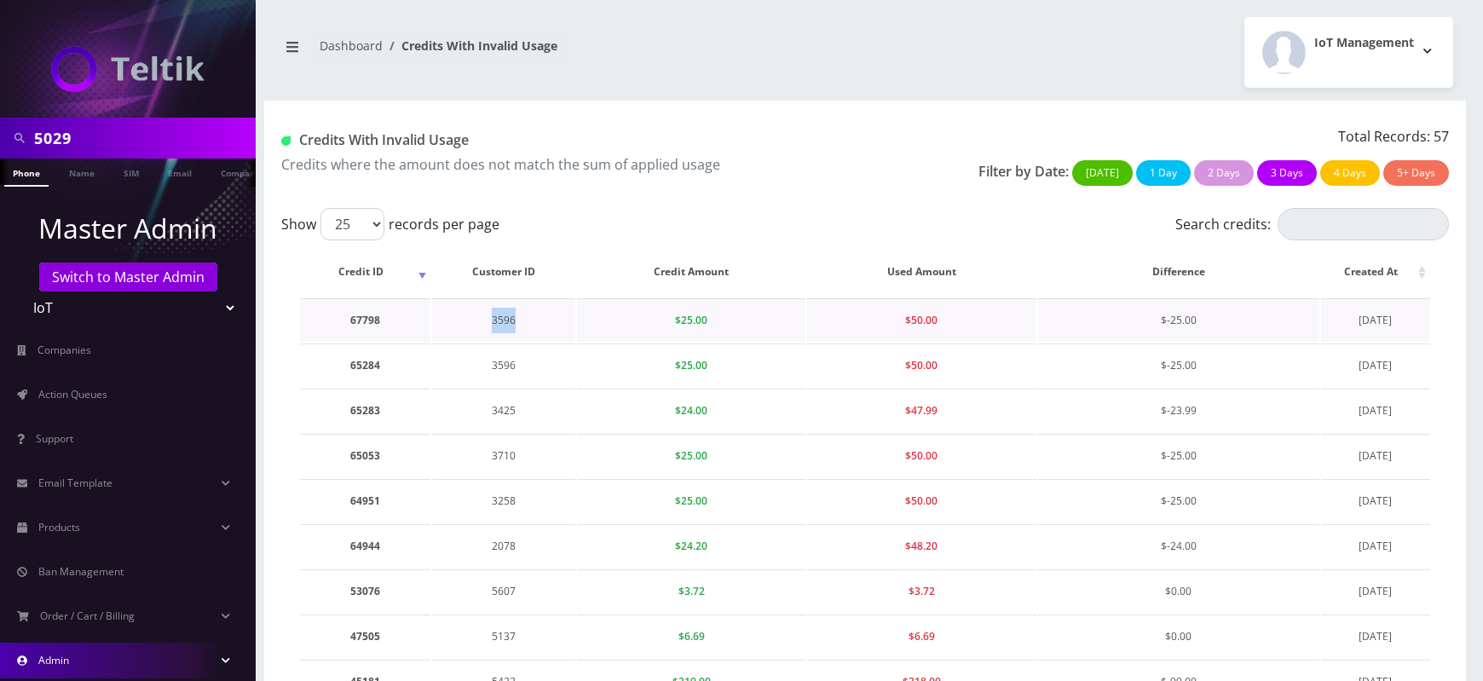
copy td "3596"
click at [366, 320] on td "67798" at bounding box center [365, 319] width 130 height 43
copy td "67798"
click at [498, 325] on td "3596" at bounding box center [503, 319] width 143 height 43
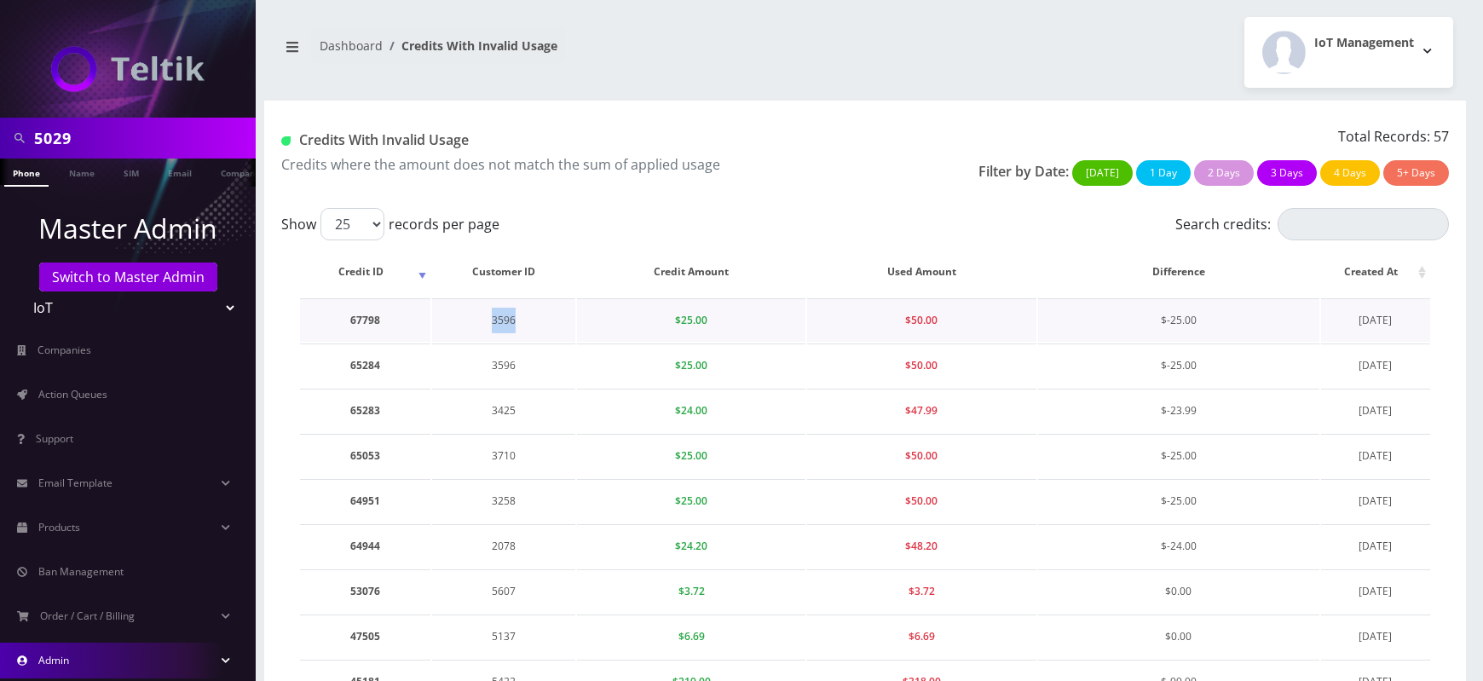
click at [498, 325] on td "3596" at bounding box center [503, 319] width 143 height 43
copy td "3596"
click at [503, 320] on td "3596" at bounding box center [503, 319] width 143 height 43
copy td "3596"
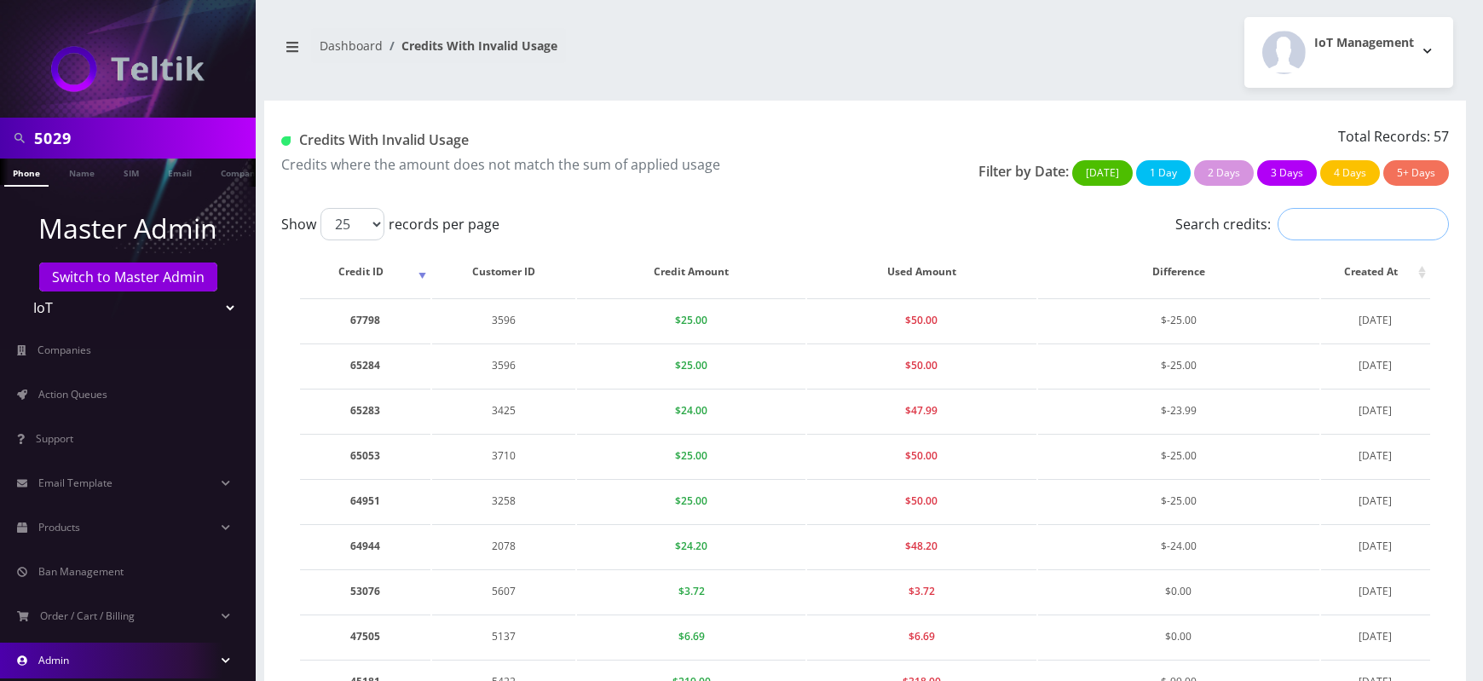
click at [1346, 228] on input "Search credits:" at bounding box center [1362, 224] width 171 height 32
paste input "3596"
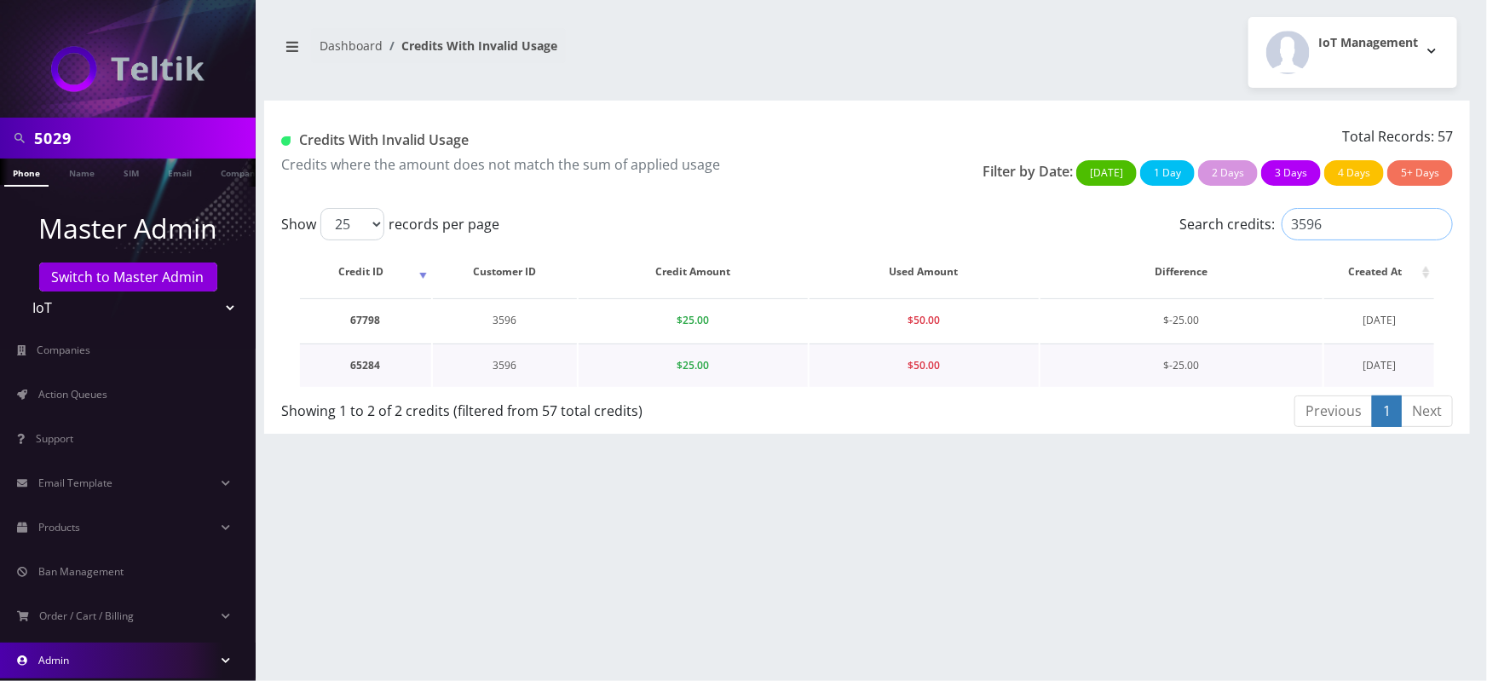
type input "3596"
click at [507, 365] on td "3596" at bounding box center [505, 364] width 144 height 43
copy td "3596"
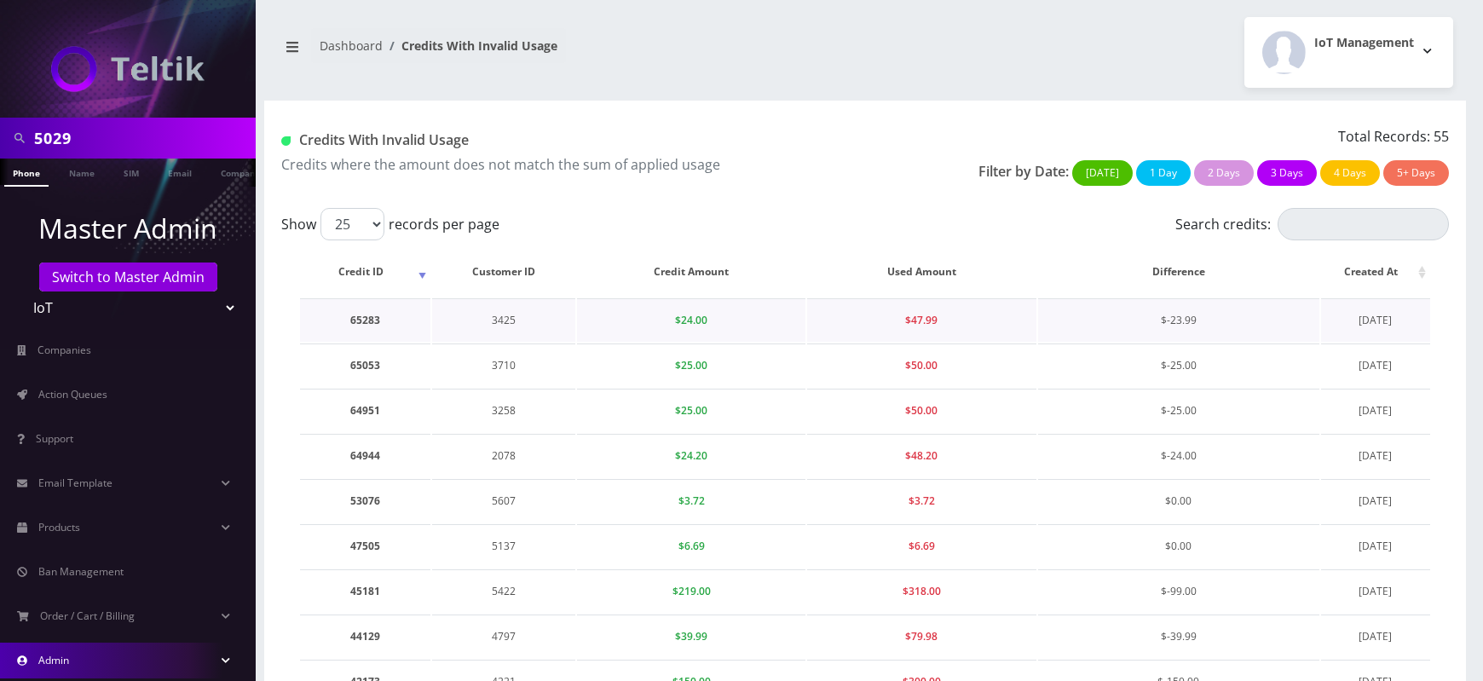
click at [503, 320] on td "3425" at bounding box center [503, 319] width 143 height 43
copy td "3425"
